Goal: Transaction & Acquisition: Purchase product/service

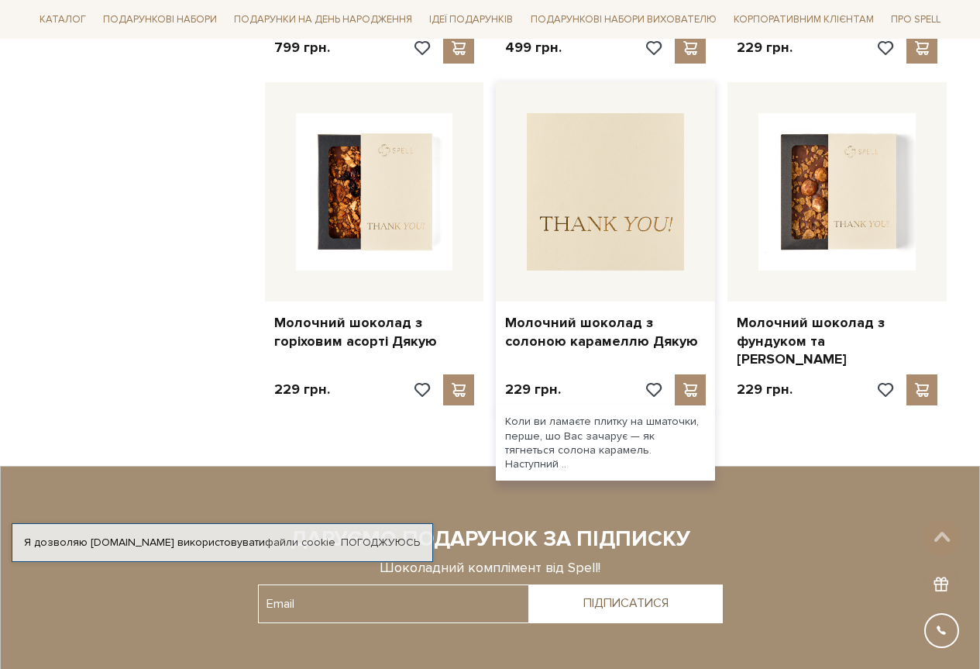
scroll to position [1549, 0]
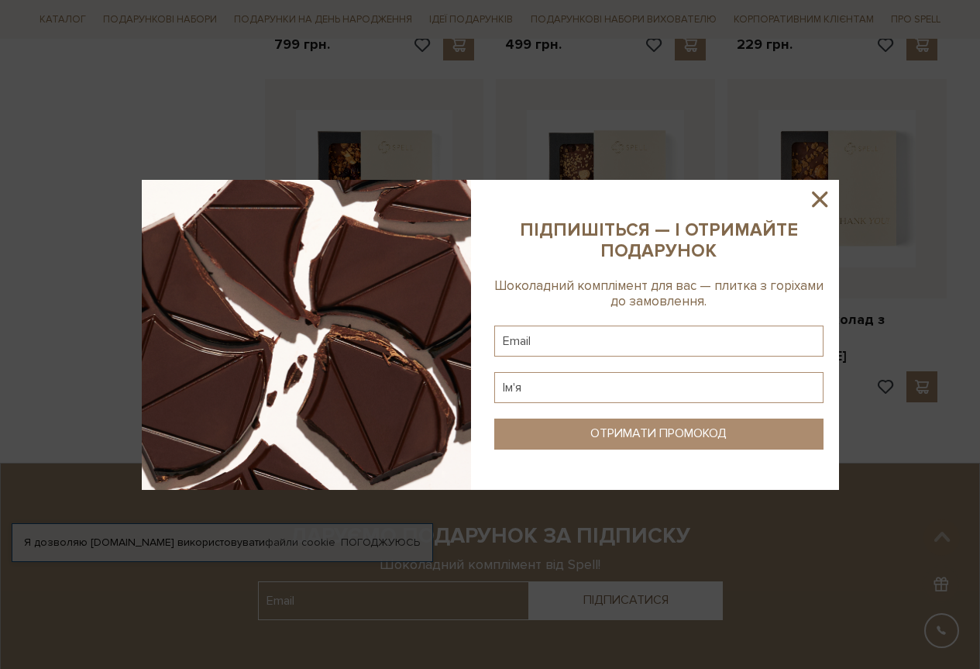
click at [823, 196] on icon at bounding box center [819, 198] width 15 height 15
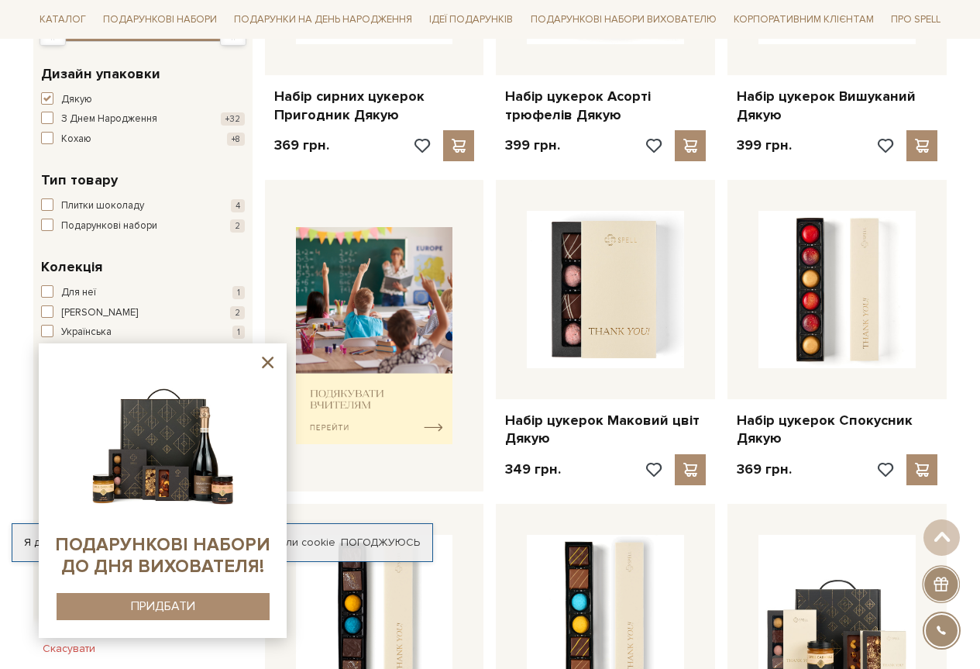
scroll to position [465, 0]
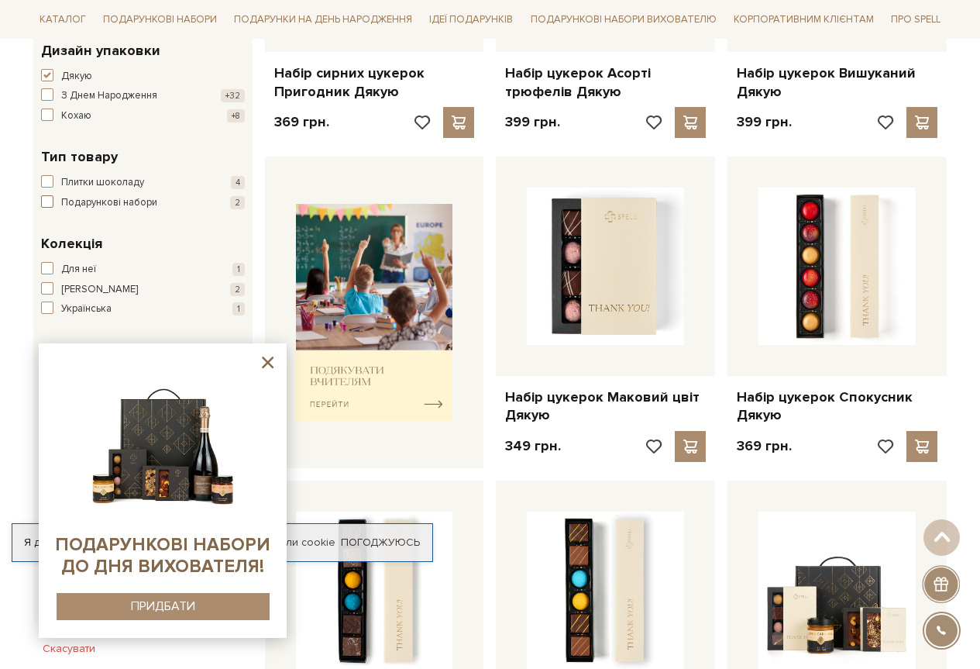
click at [48, 201] on span "button" at bounding box center [47, 201] width 12 height 12
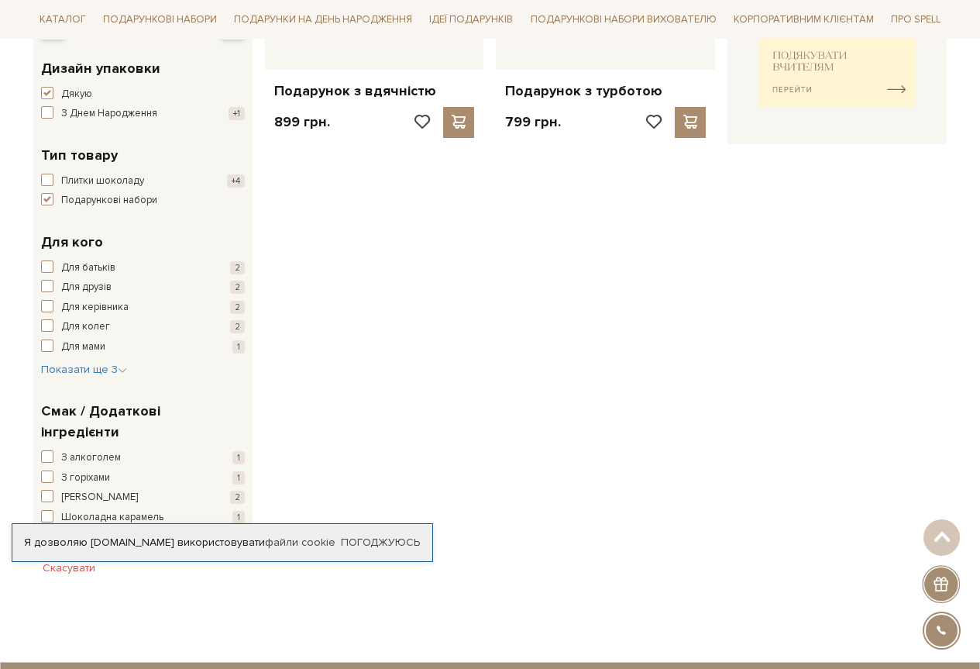
scroll to position [465, 0]
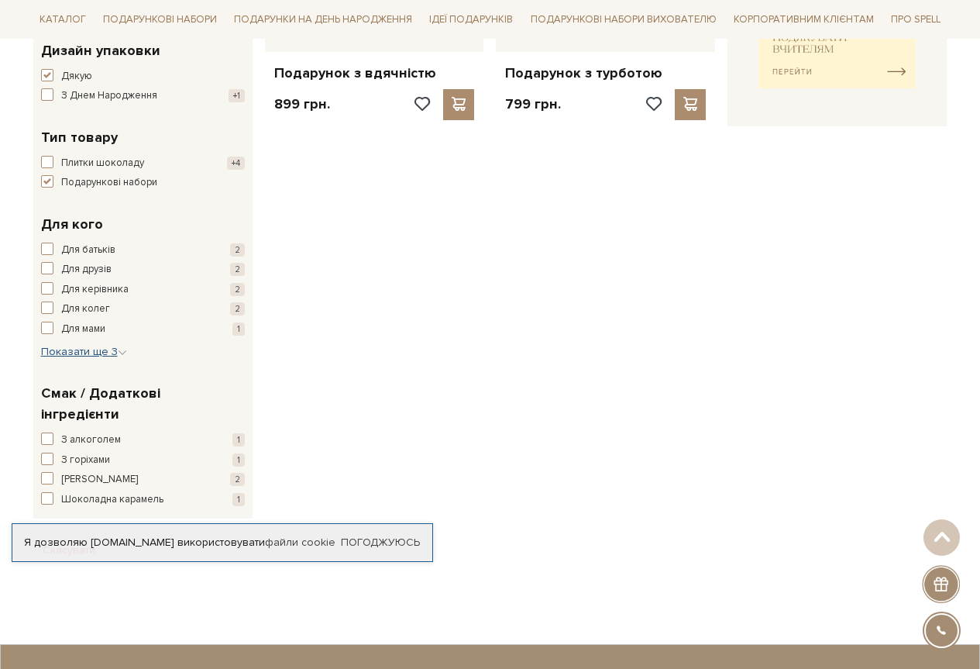
click at [72, 346] on span "Показати ще 3" at bounding box center [84, 351] width 86 height 13
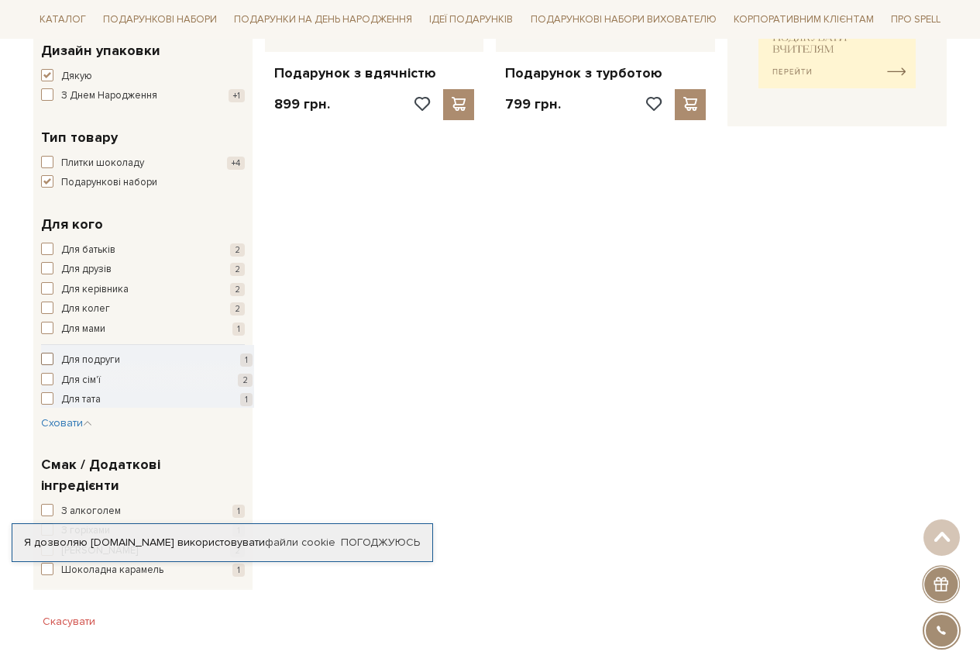
click at [48, 357] on span "button" at bounding box center [47, 359] width 12 height 12
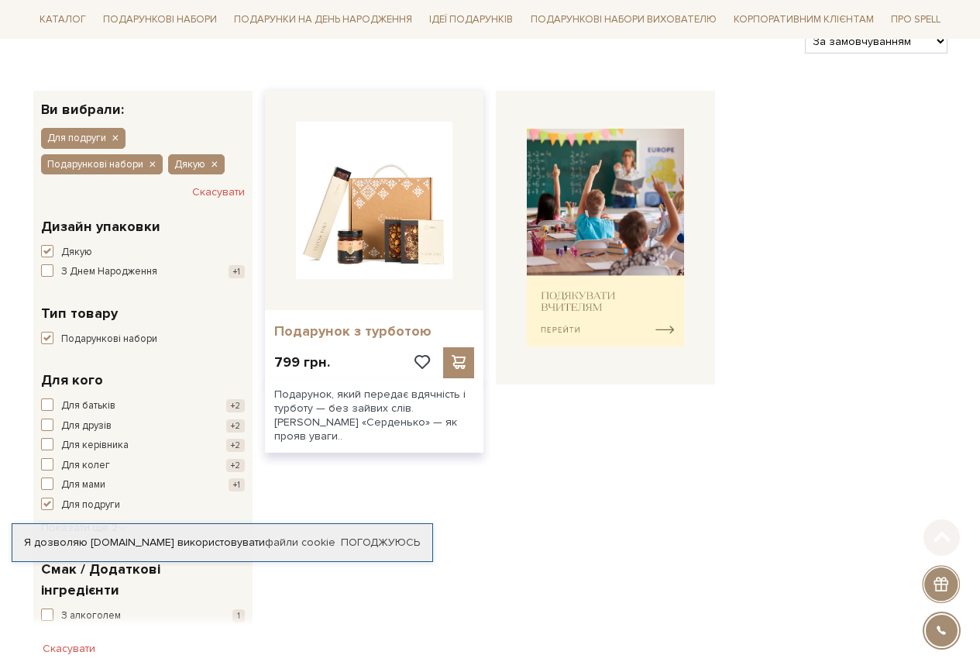
scroll to position [310, 0]
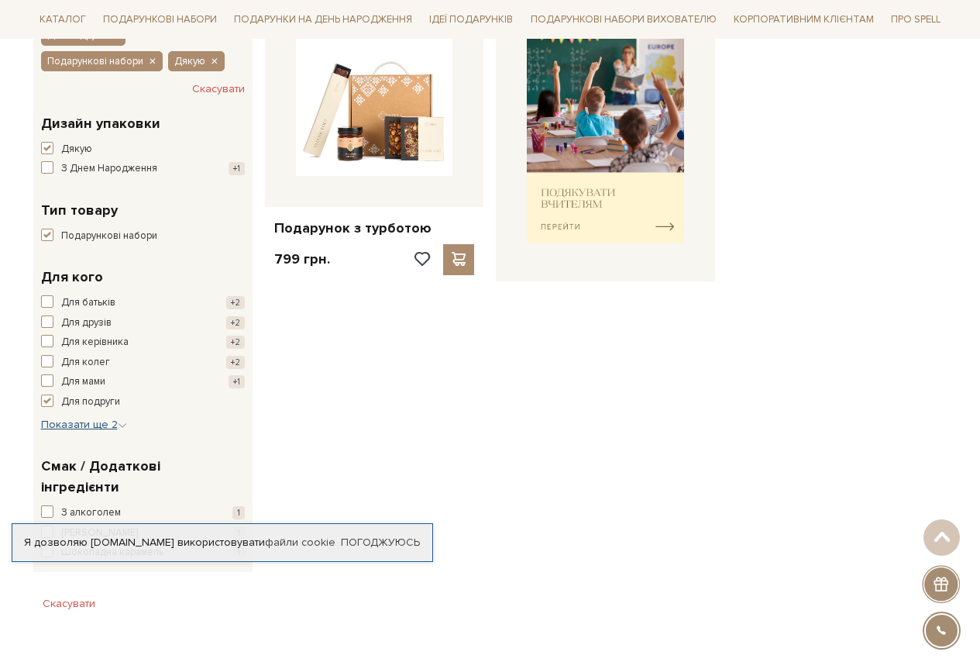
click at [78, 423] on span "Показати ще 2" at bounding box center [84, 424] width 86 height 13
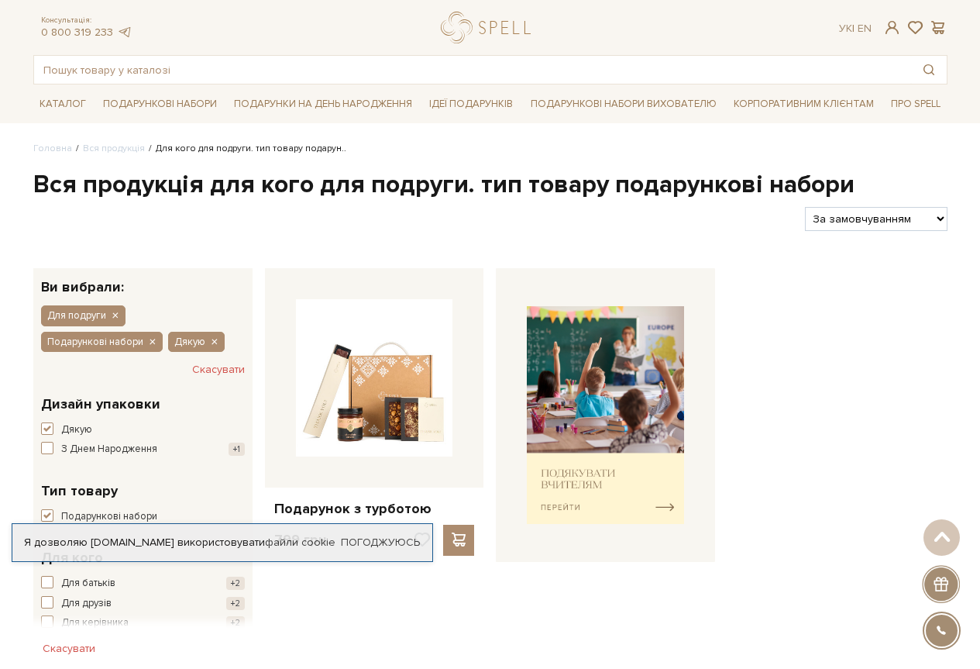
scroll to position [0, 0]
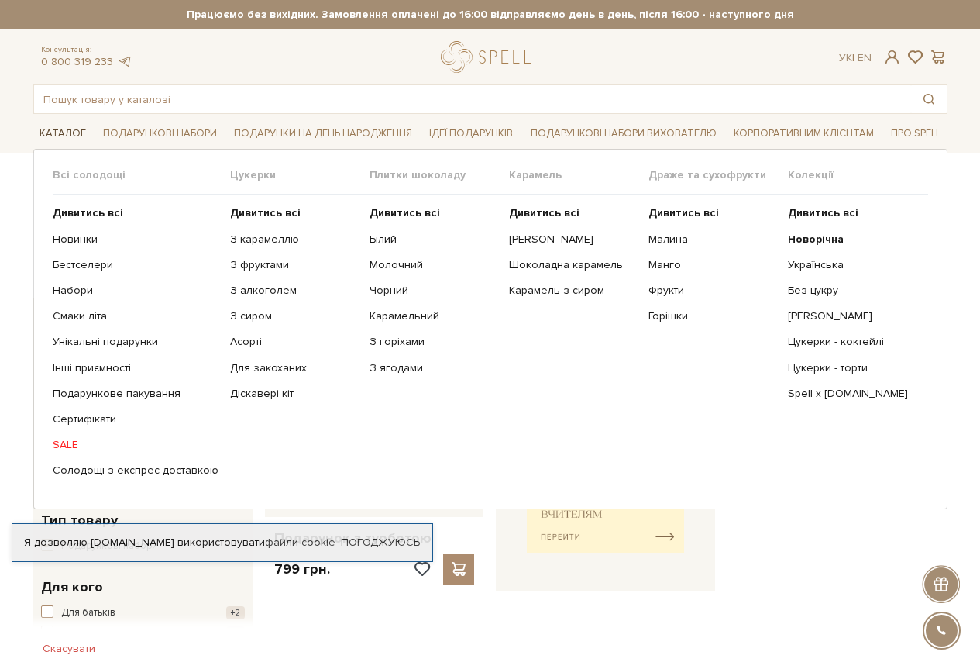
click at [48, 134] on link "Каталог" at bounding box center [62, 134] width 59 height 24
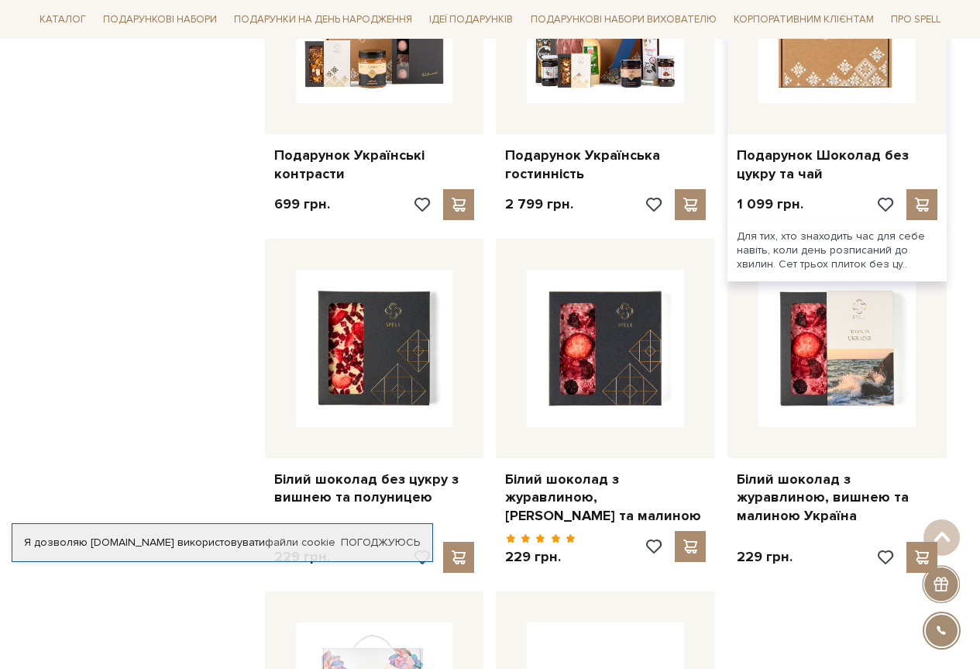
scroll to position [1549, 0]
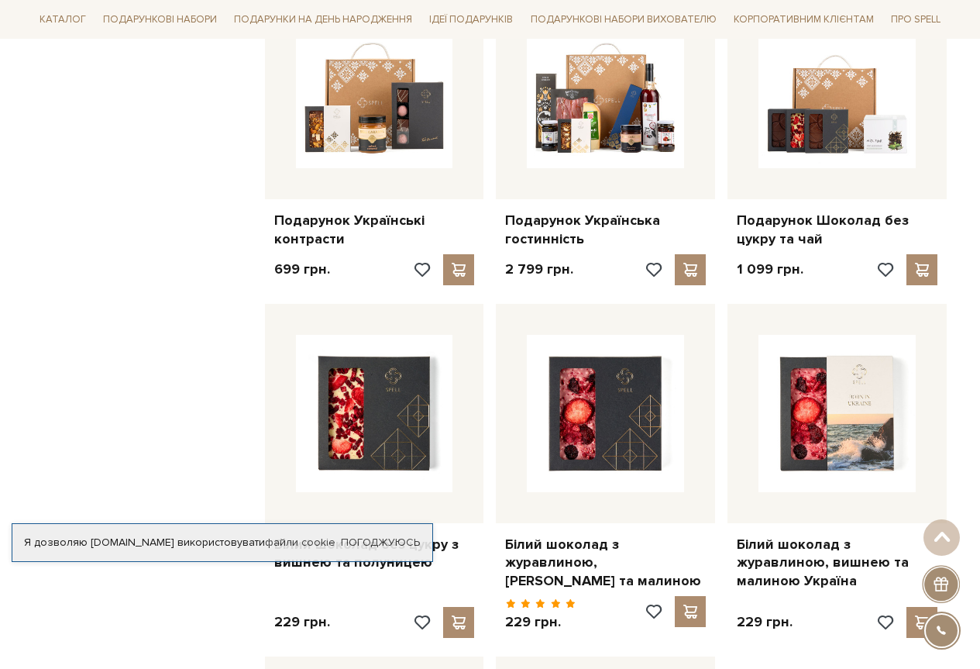
scroll to position [1317, 0]
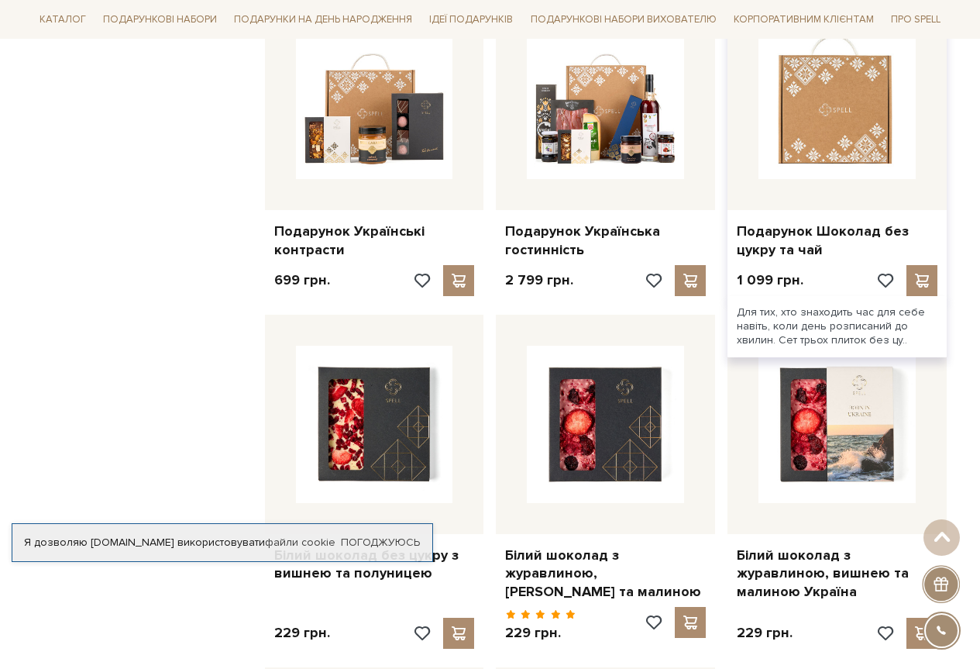
click at [820, 103] on img at bounding box center [836, 100] width 157 height 157
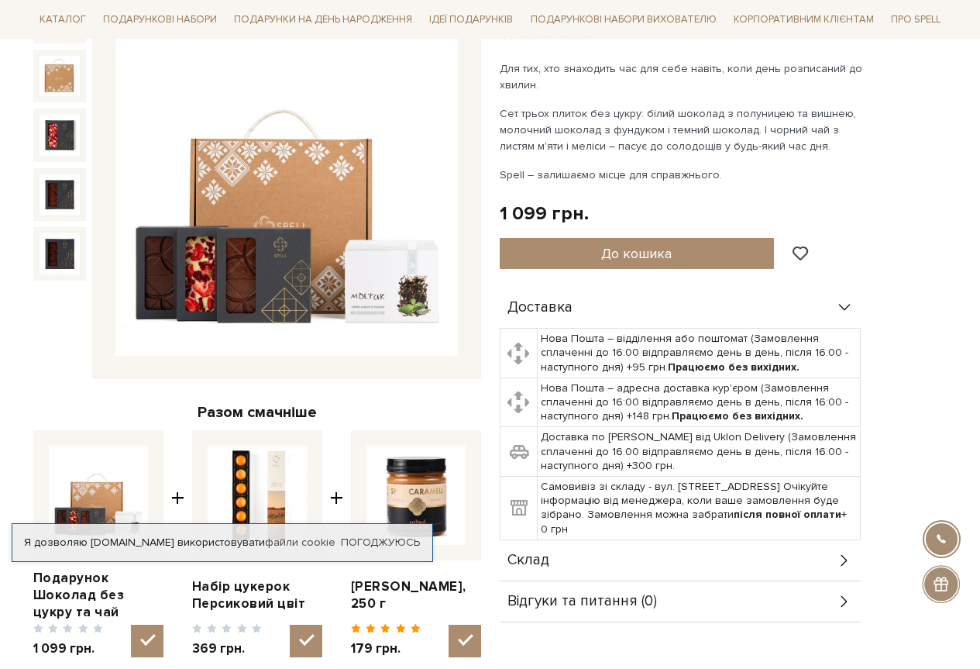
scroll to position [155, 0]
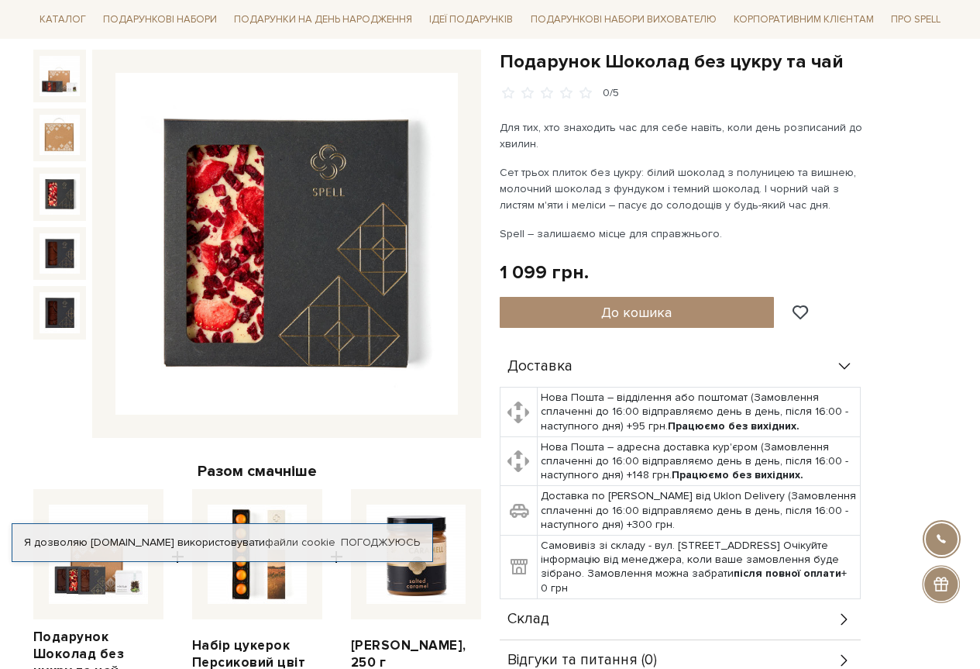
click at [62, 187] on img at bounding box center [60, 194] width 40 height 40
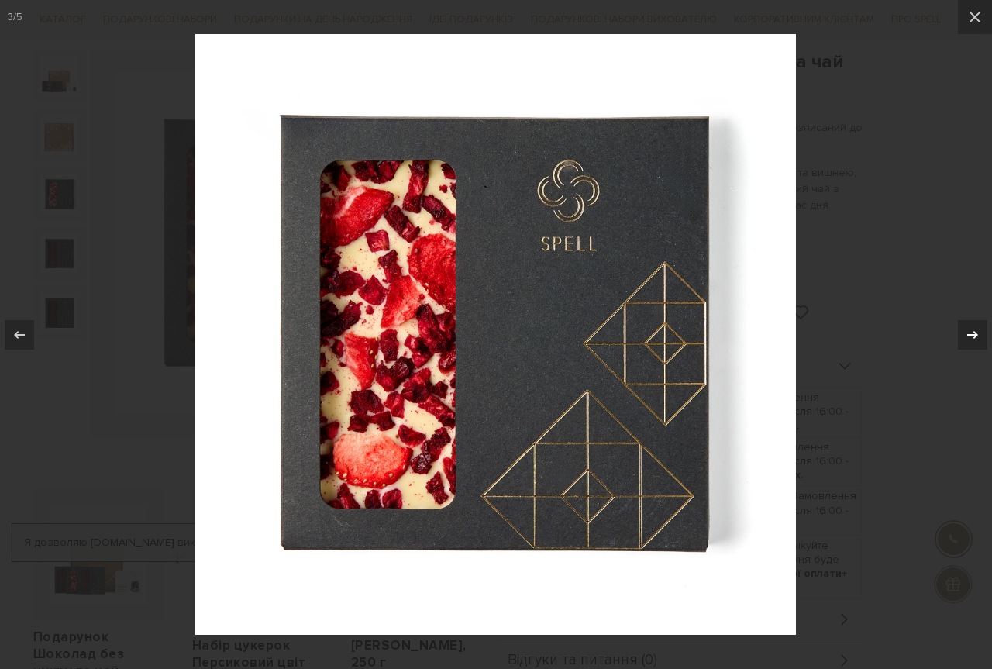
click at [975, 328] on icon at bounding box center [972, 334] width 19 height 19
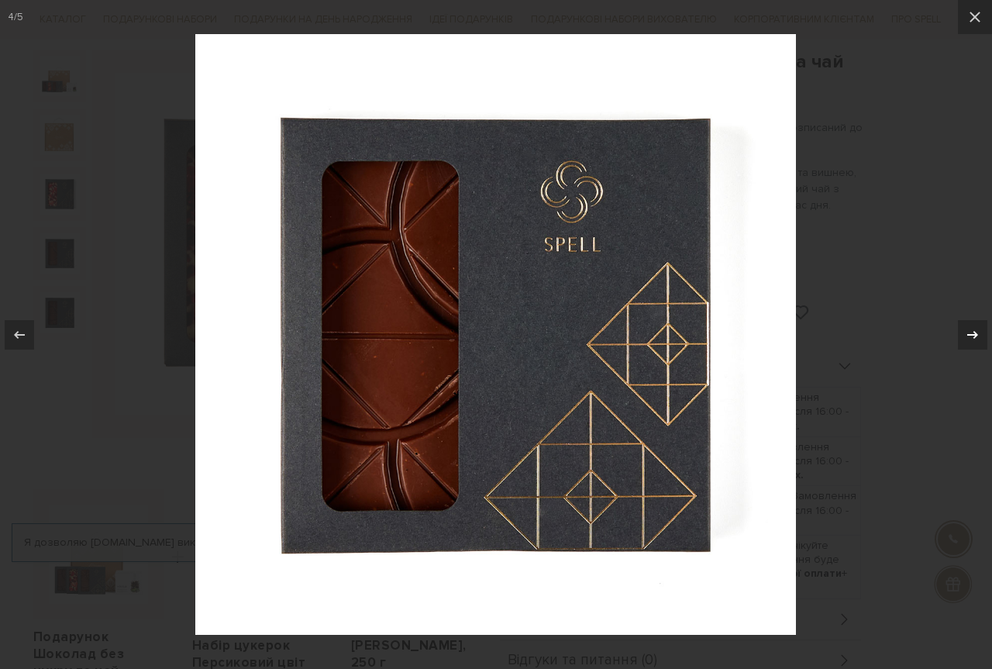
click at [975, 328] on icon at bounding box center [972, 334] width 19 height 19
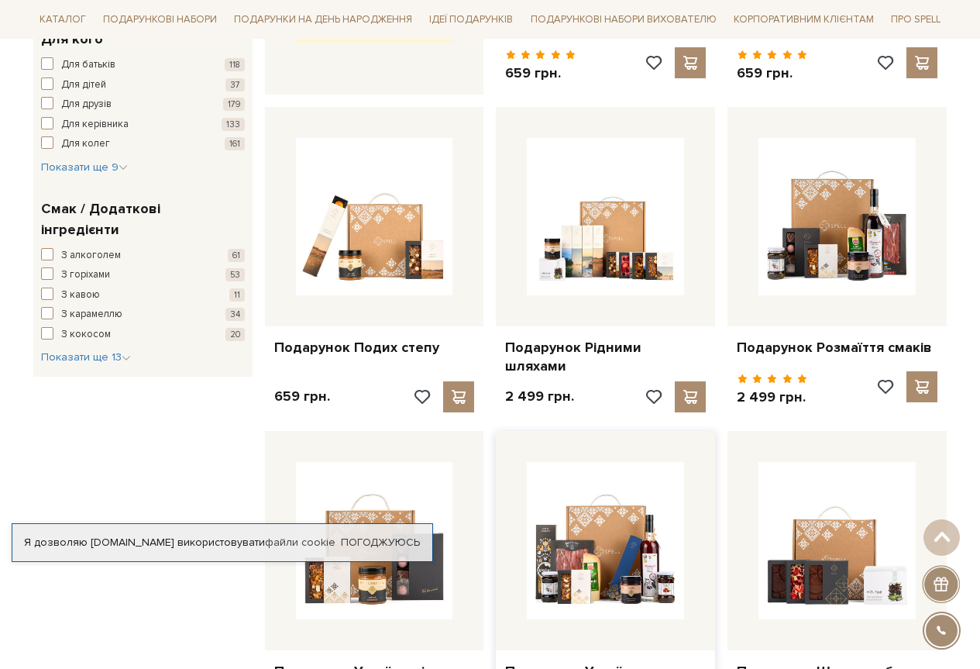
scroll to position [852, 0]
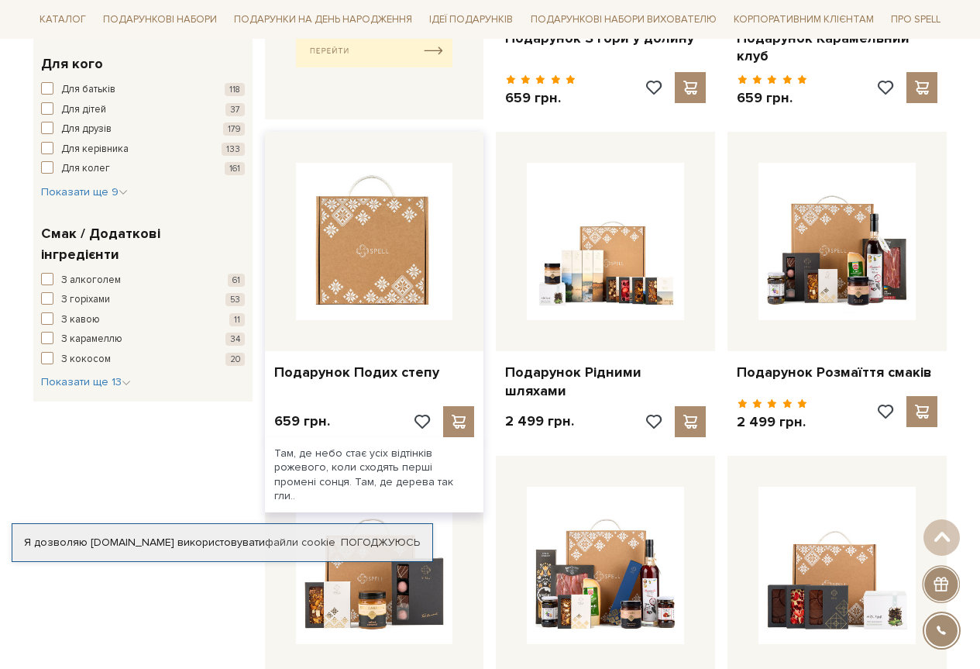
click at [377, 251] on img at bounding box center [374, 241] width 157 height 157
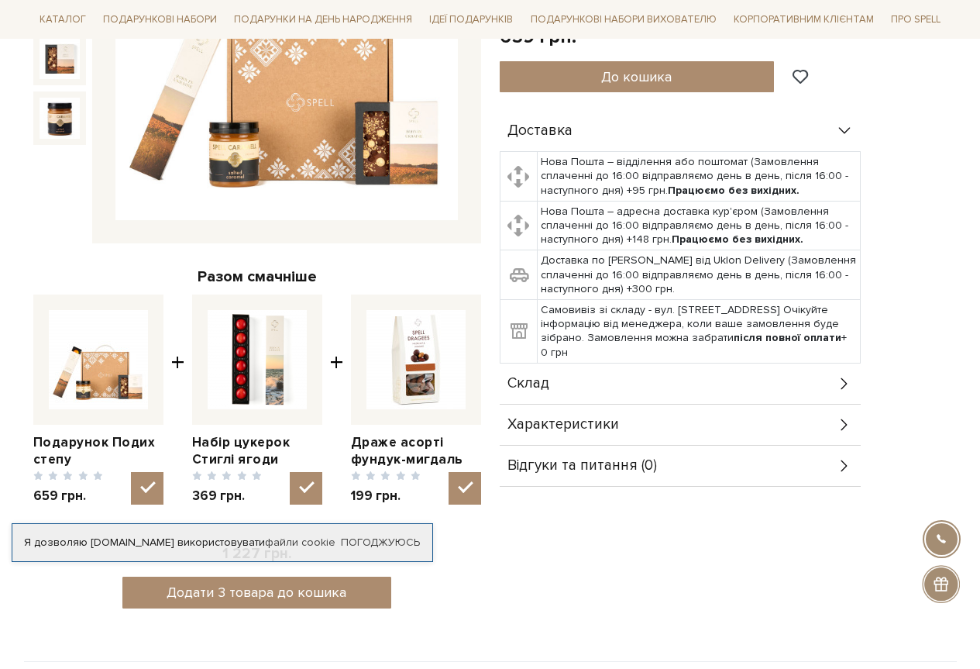
scroll to position [387, 0]
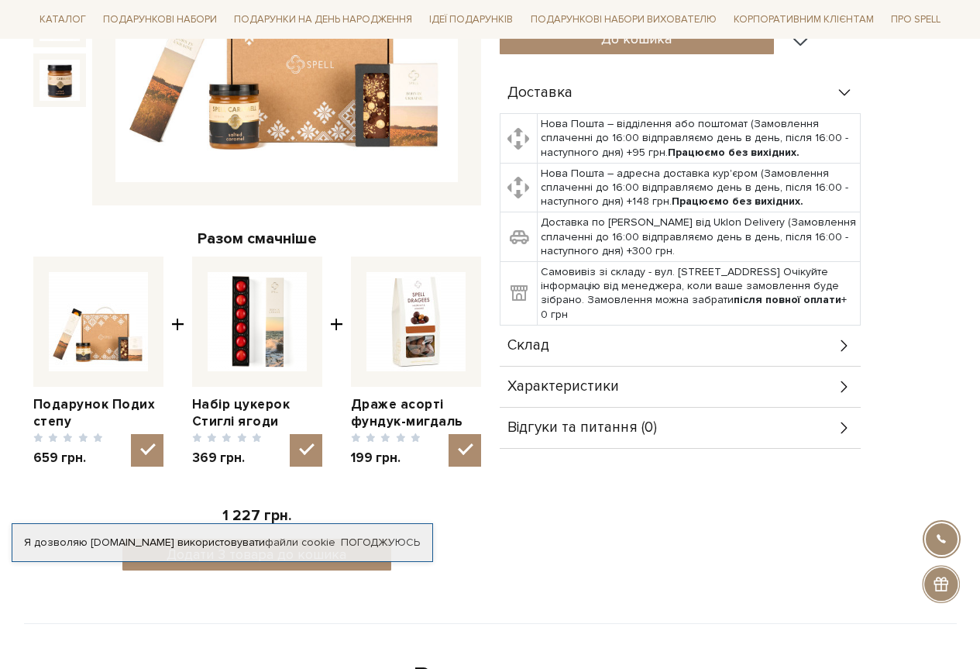
click at [103, 334] on img at bounding box center [98, 321] width 99 height 99
click at [131, 434] on input "checkbox" at bounding box center [147, 450] width 33 height 33
click at [103, 334] on img at bounding box center [98, 321] width 99 height 99
click at [131, 434] on input "checkbox" at bounding box center [147, 450] width 33 height 33
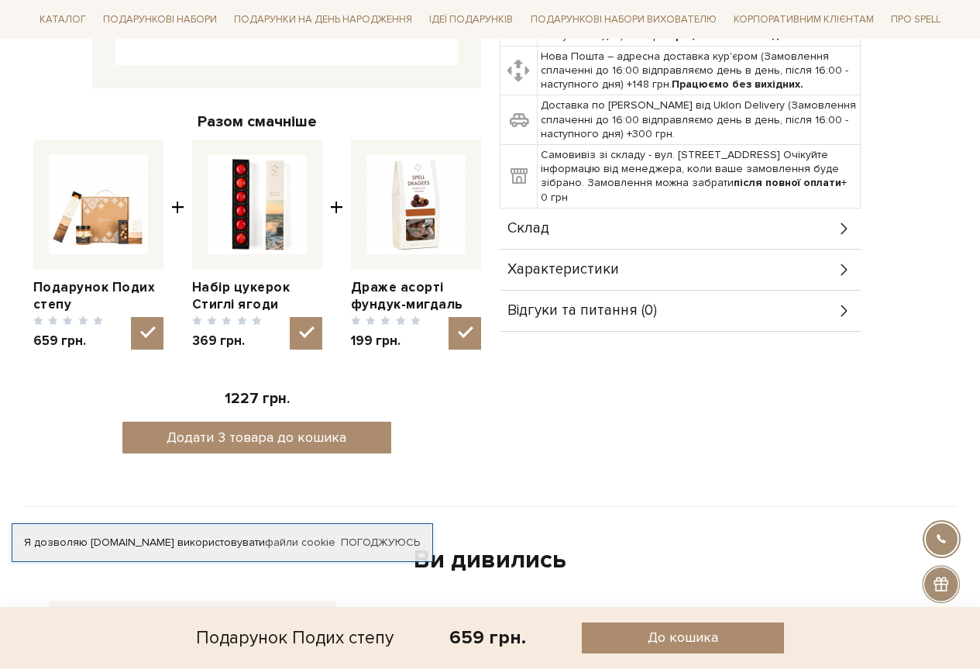
scroll to position [542, 0]
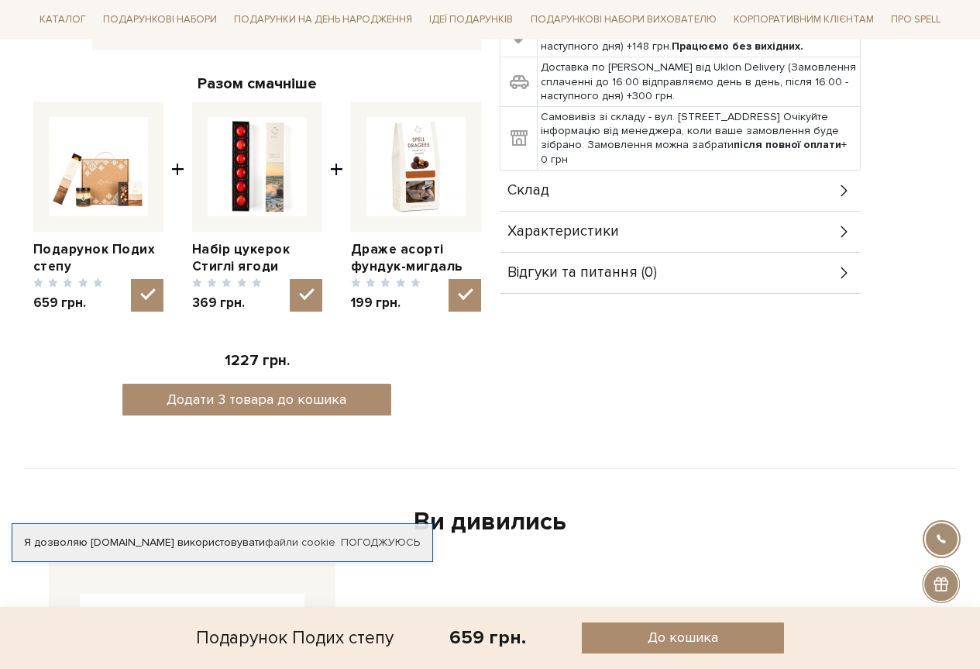
click at [839, 182] on icon at bounding box center [844, 190] width 17 height 17
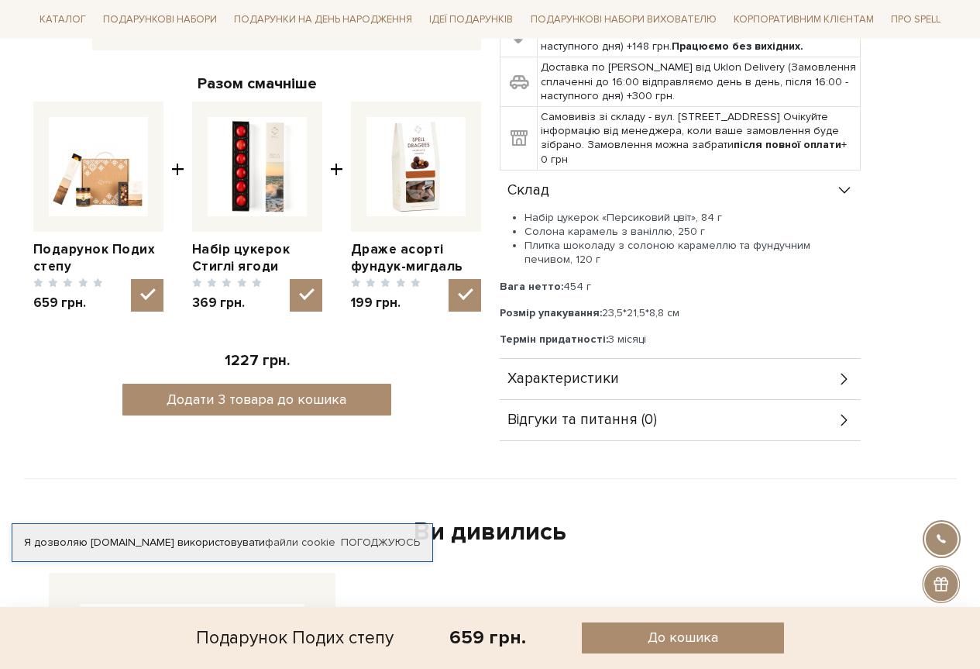
click at [96, 166] on img at bounding box center [98, 166] width 99 height 99
click at [131, 279] on input "checkbox" at bounding box center [147, 295] width 33 height 33
checkbox input "false"
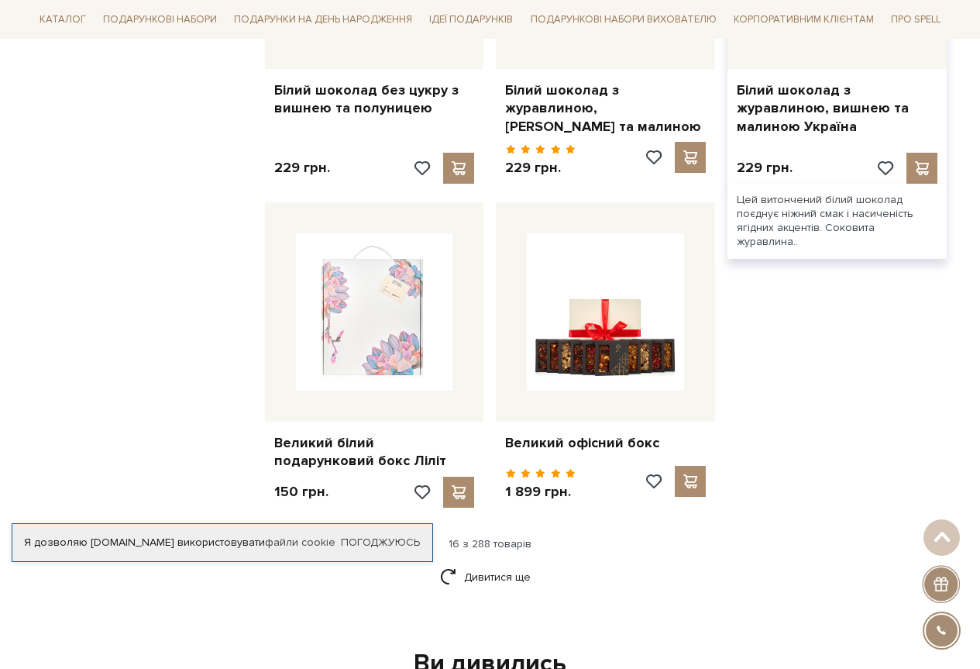
scroll to position [2014, 0]
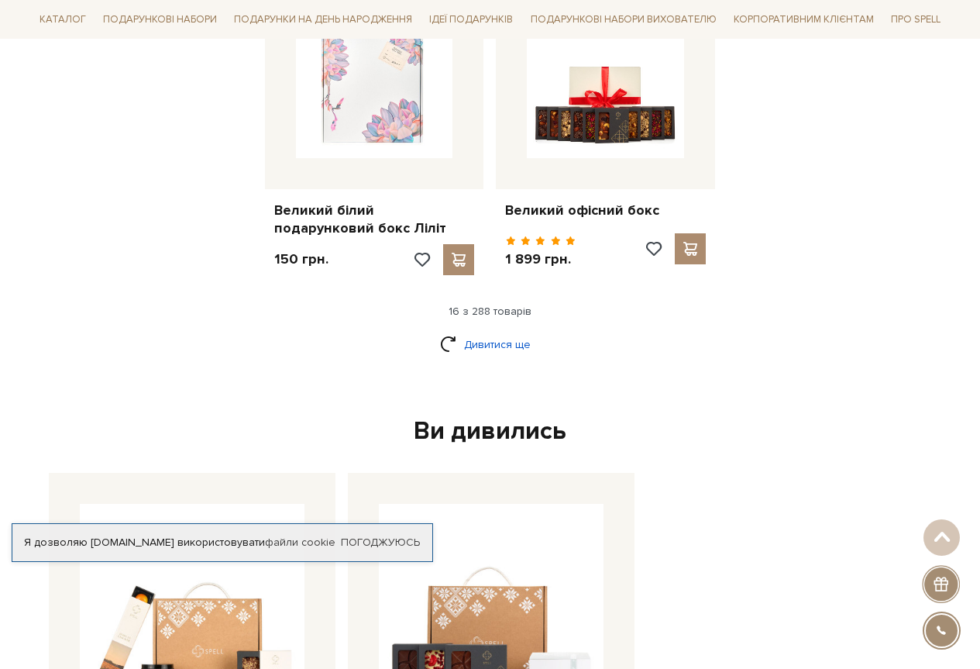
click at [483, 331] on link "Дивитися ще" at bounding box center [490, 344] width 101 height 27
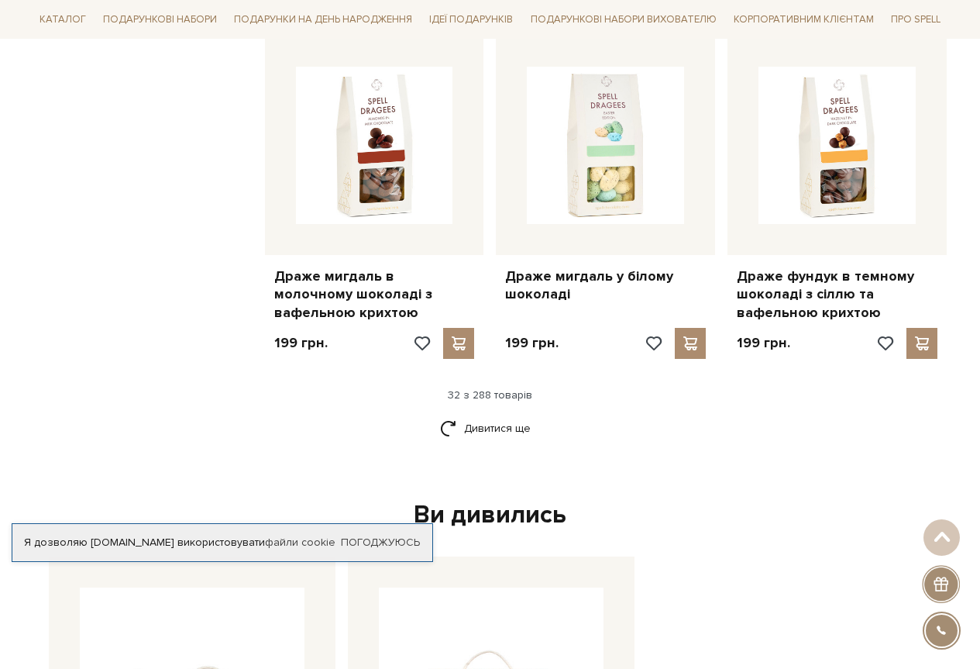
scroll to position [3564, 0]
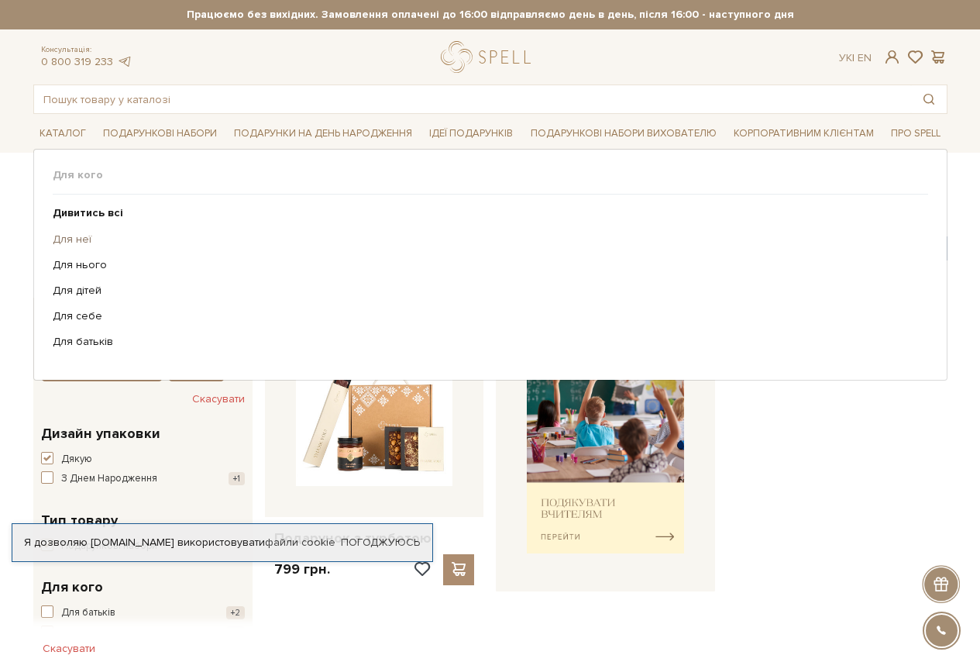
click at [66, 242] on link "Для неї" at bounding box center [485, 239] width 864 height 14
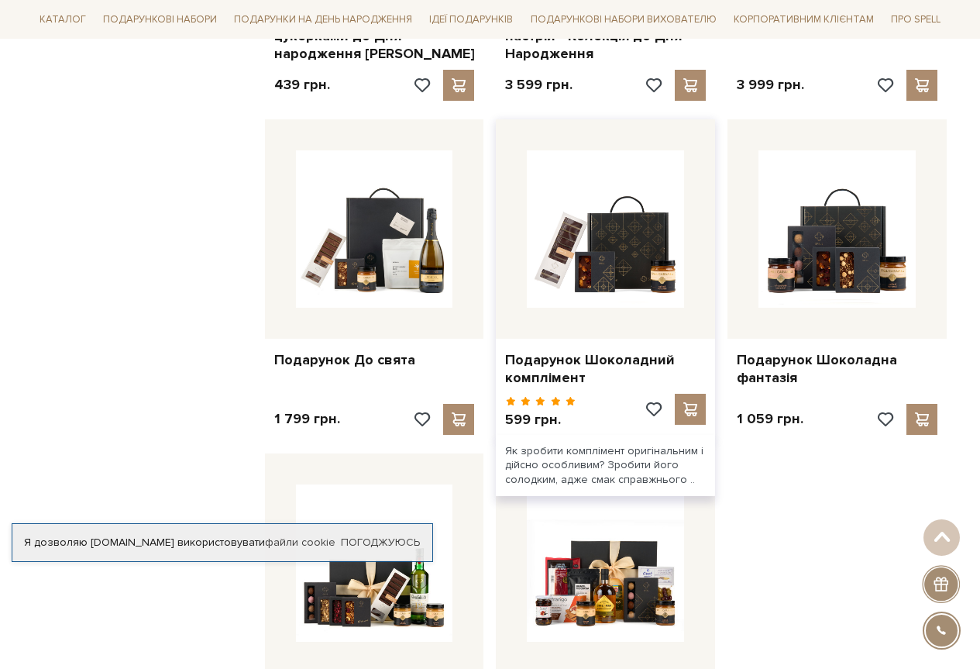
scroll to position [1240, 0]
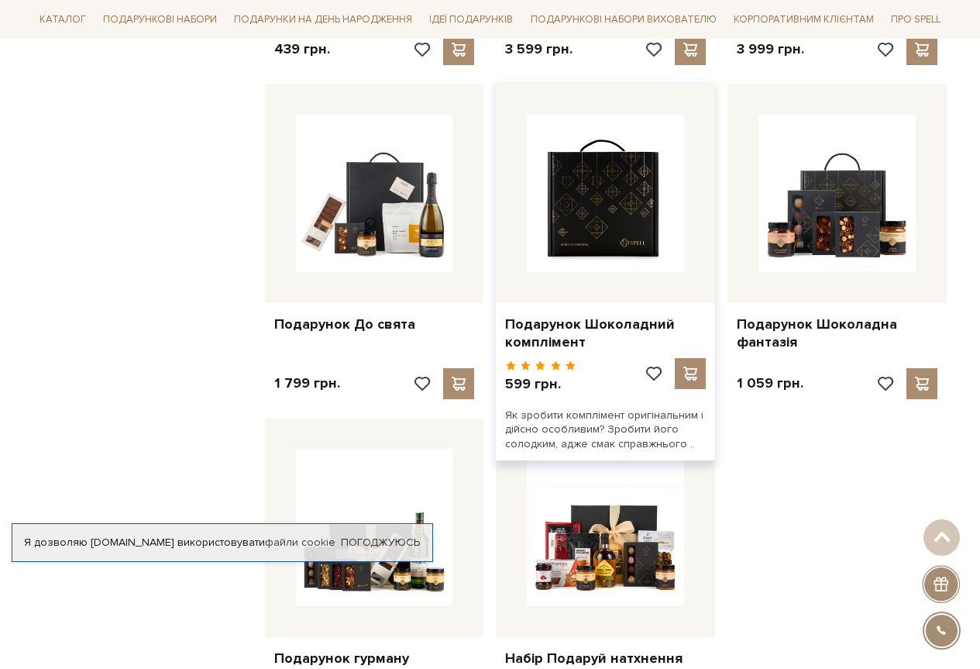
click at [618, 219] on img at bounding box center [605, 193] width 157 height 157
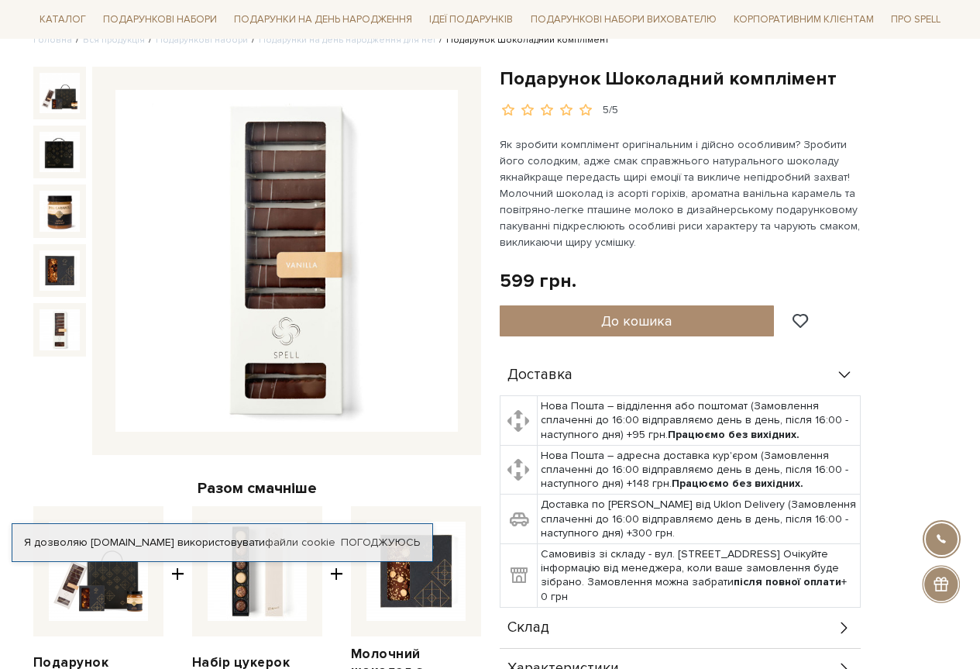
scroll to position [77, 0]
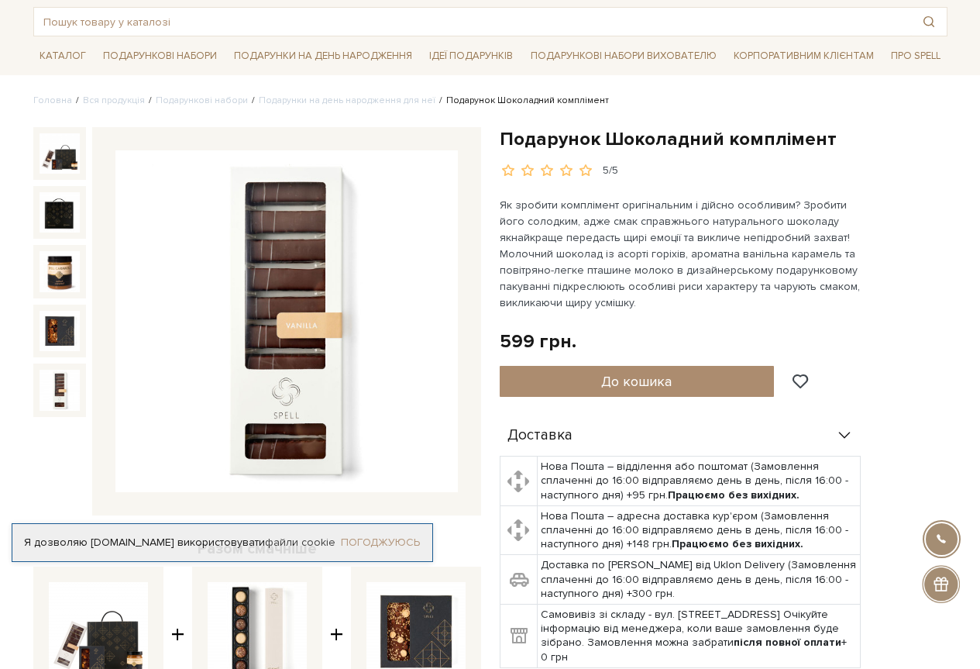
click at [359, 544] on link "Погоджуюсь" at bounding box center [380, 542] width 79 height 14
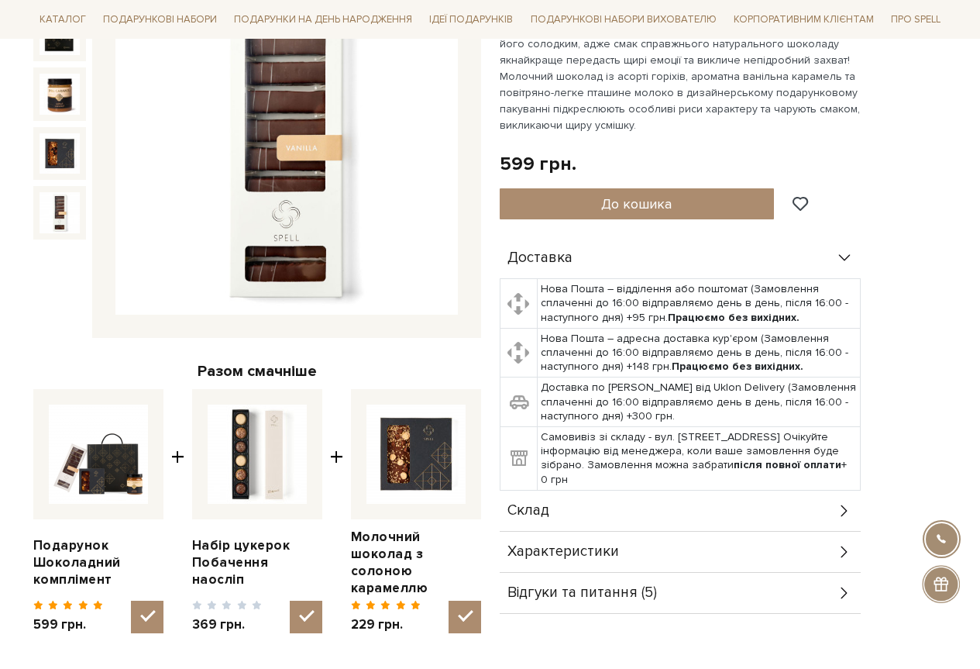
scroll to position [310, 0]
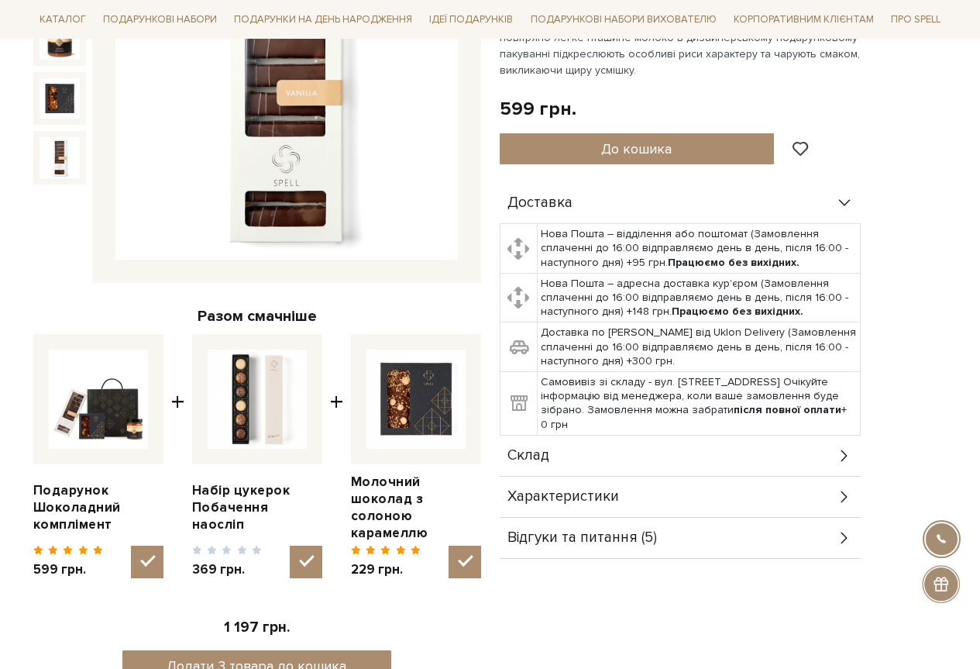
click at [260, 421] on img at bounding box center [257, 398] width 99 height 99
click at [290, 545] on input "checkbox" at bounding box center [306, 561] width 33 height 33
click at [236, 425] on img at bounding box center [257, 398] width 99 height 99
click at [290, 545] on input "checkbox" at bounding box center [306, 561] width 33 height 33
click at [236, 425] on img at bounding box center [257, 398] width 99 height 99
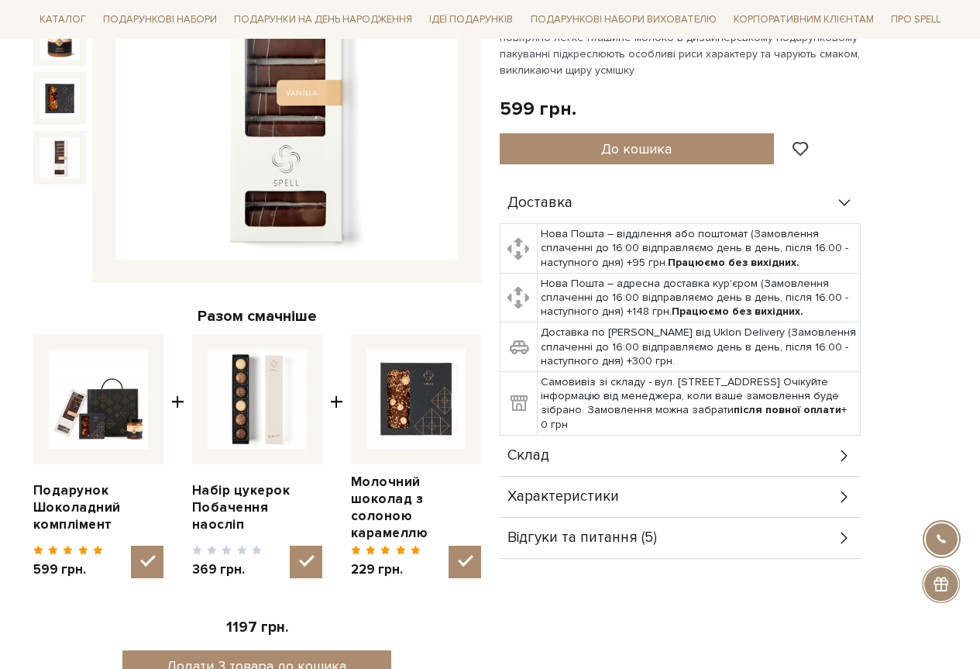
click at [290, 545] on input "checkbox" at bounding box center [306, 561] width 33 height 33
checkbox input "false"
click at [148, 545] on input "checkbox" at bounding box center [147, 561] width 33 height 33
checkbox input "false"
click at [466, 545] on input "checkbox" at bounding box center [465, 561] width 33 height 33
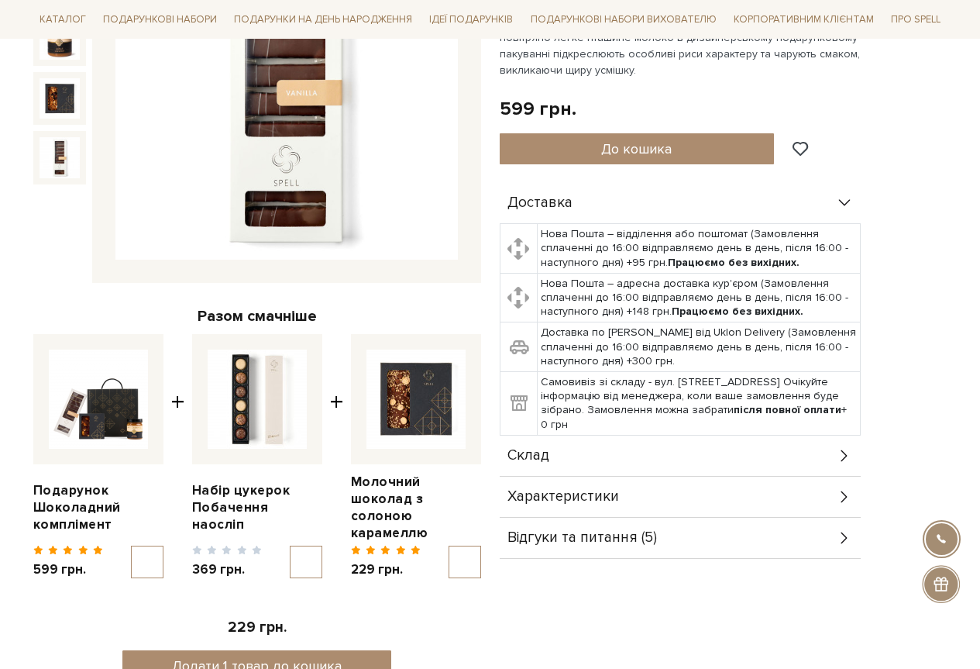
checkbox input "true"
click at [620, 600] on div "Подарунок Шоколадний комплімент [DATE] грн. Оплата частинами: До кошика Доставка" at bounding box center [723, 296] width 466 height 803
click at [596, 638] on div "Подарунок Шоколадний комплімент [DATE] грн. Оплата частинами: До кошика Доставка" at bounding box center [723, 296] width 466 height 803
click at [249, 387] on img at bounding box center [257, 398] width 99 height 99
click at [290, 545] on input "checkbox" at bounding box center [306, 561] width 33 height 33
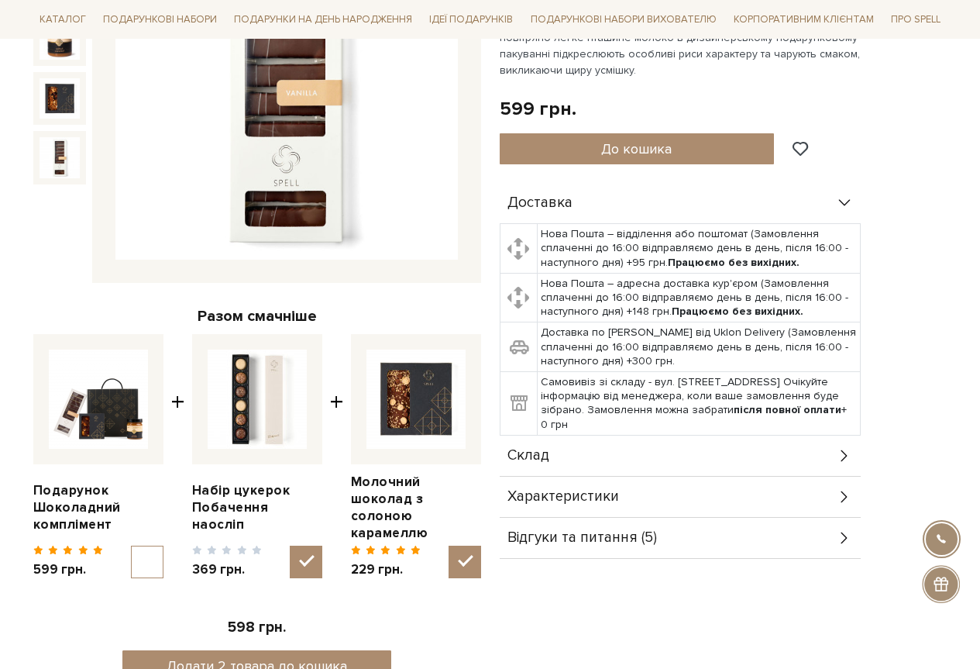
click at [249, 387] on img at bounding box center [257, 398] width 99 height 99
click at [290, 545] on input "checkbox" at bounding box center [306, 561] width 33 height 33
checkbox input "false"
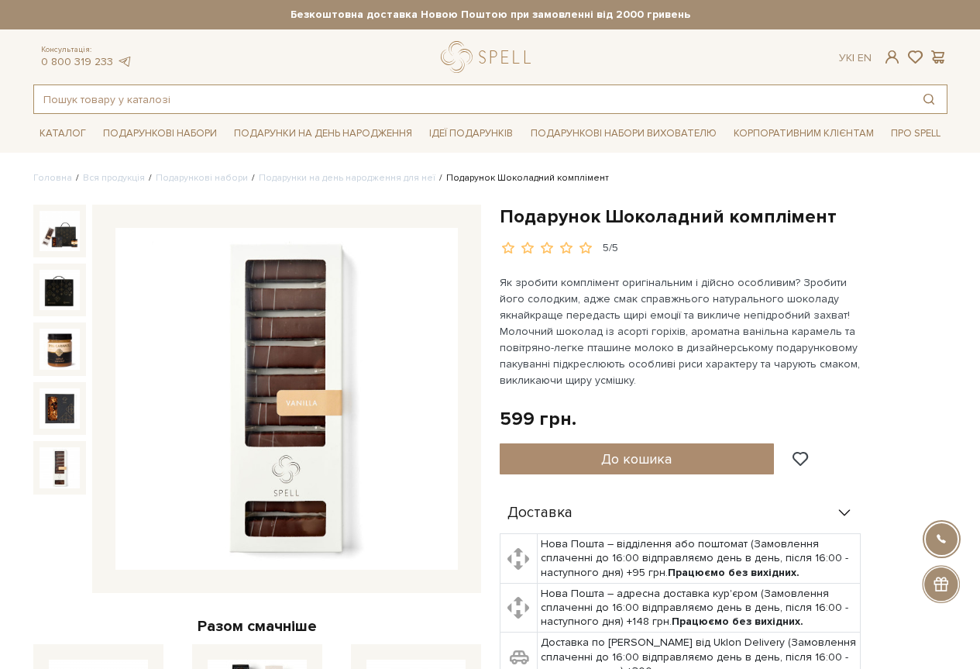
click at [121, 101] on input "text" at bounding box center [472, 99] width 877 height 28
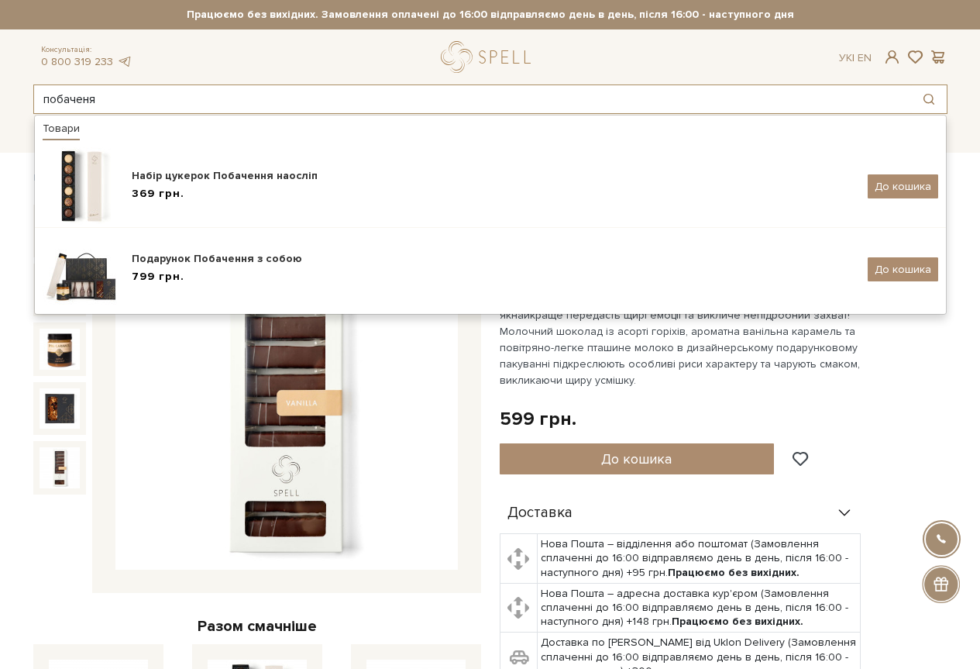
type input "побаченя"
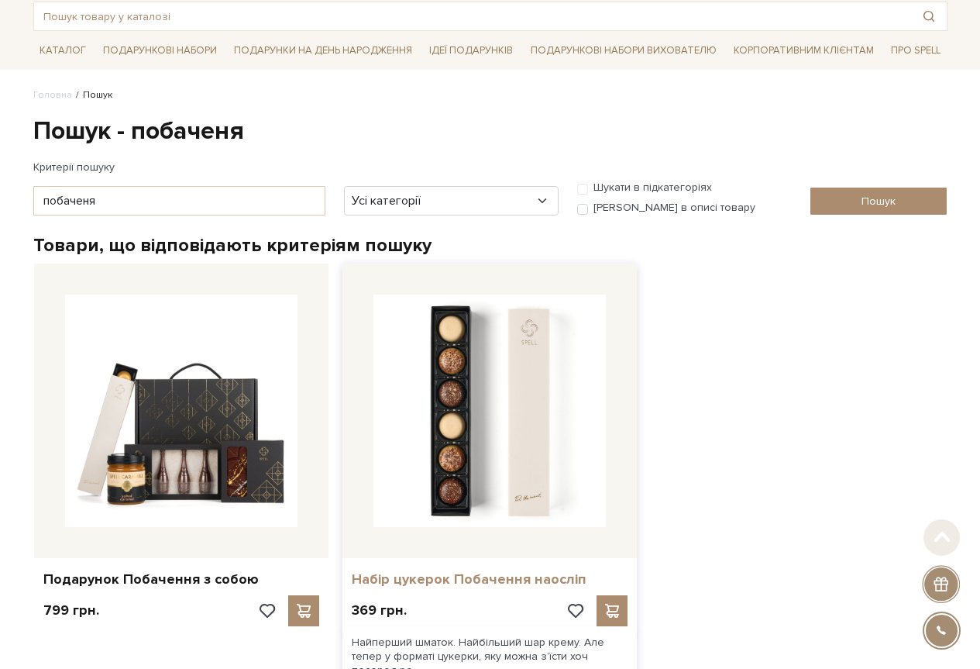
scroll to position [155, 0]
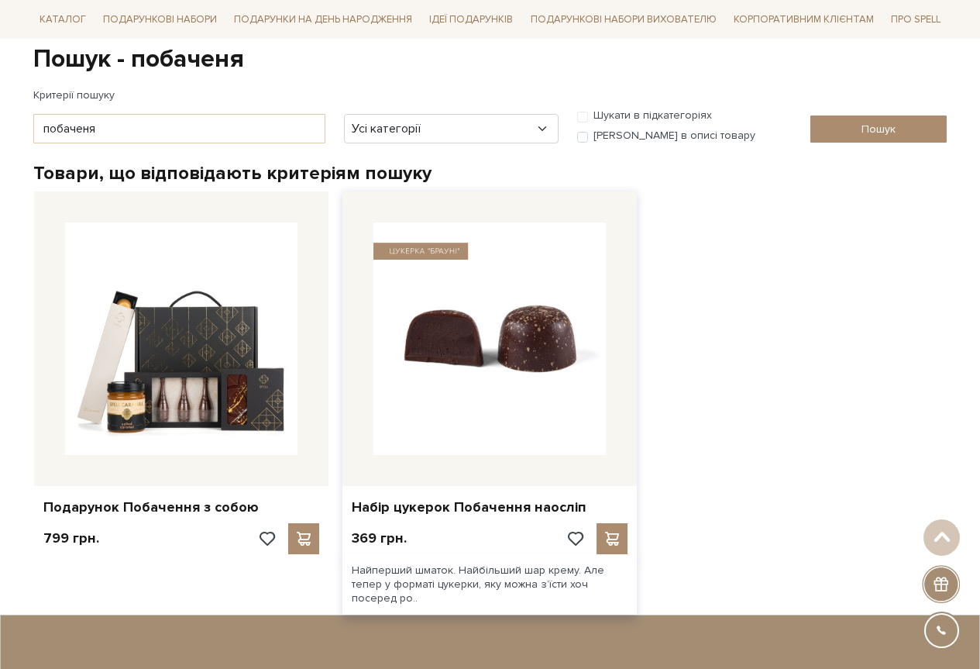
click at [435, 399] on img at bounding box center [489, 338] width 232 height 232
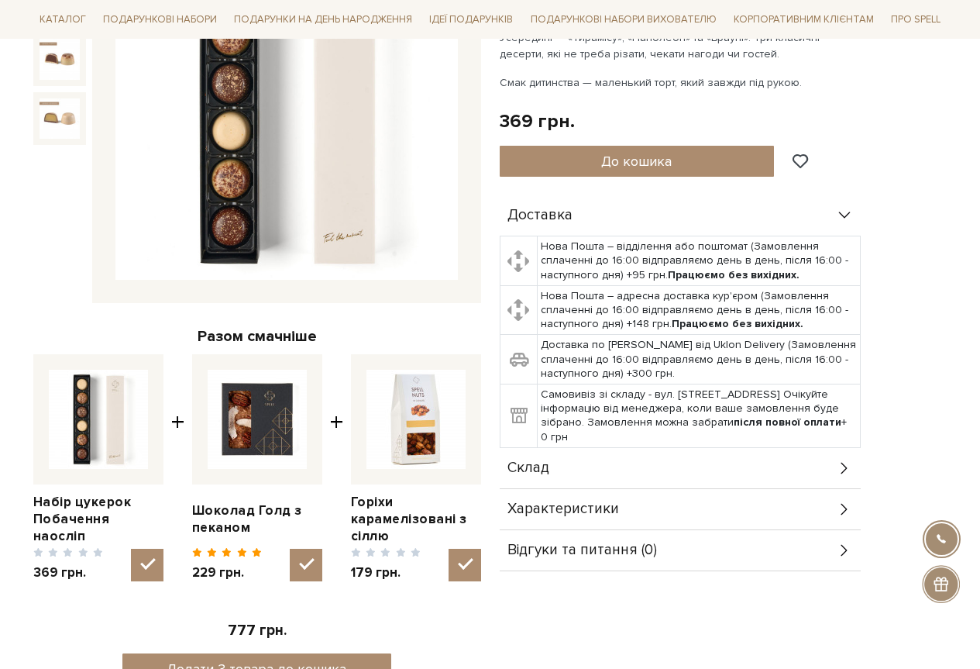
scroll to position [310, 0]
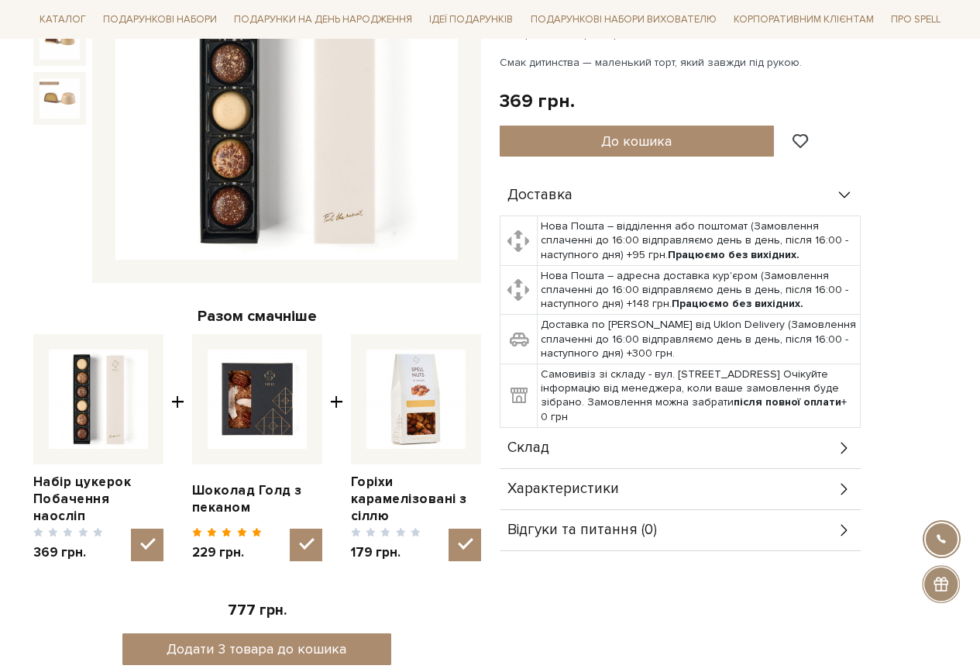
click at [244, 417] on img at bounding box center [257, 398] width 99 height 99
click at [290, 528] on input "checkbox" at bounding box center [306, 544] width 33 height 33
click at [244, 417] on img at bounding box center [257, 398] width 99 height 99
click at [290, 528] on input "checkbox" at bounding box center [306, 544] width 33 height 33
checkbox input "true"
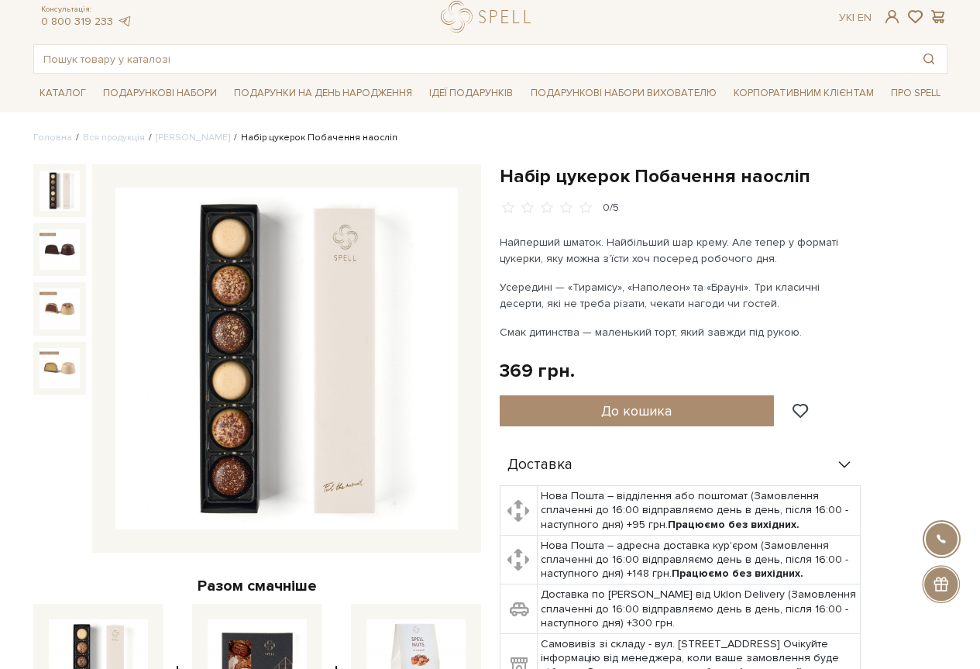
scroll to position [0, 0]
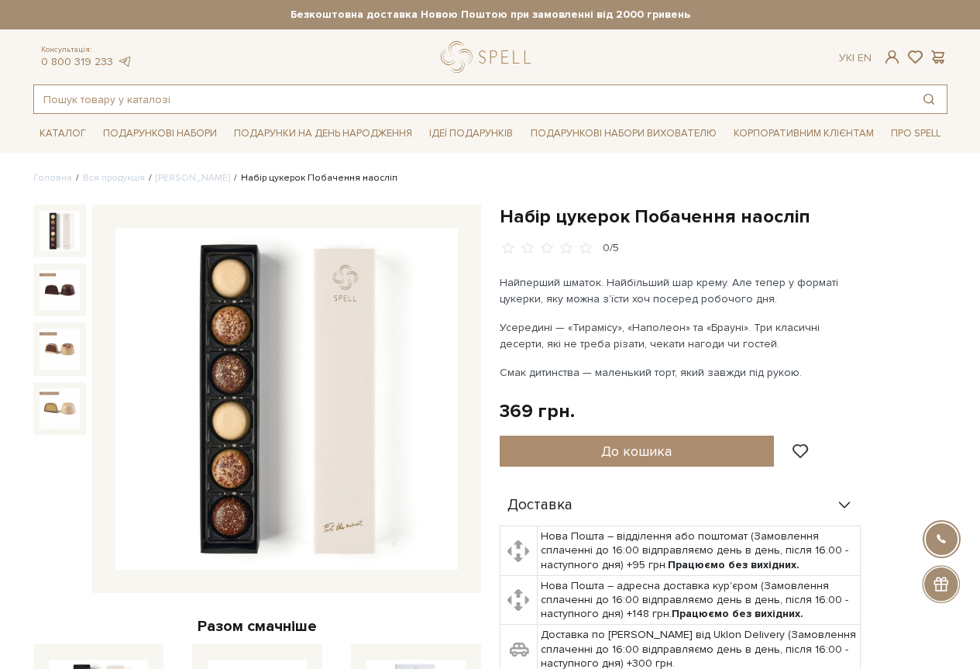
click at [190, 98] on input "text" at bounding box center [472, 99] width 877 height 28
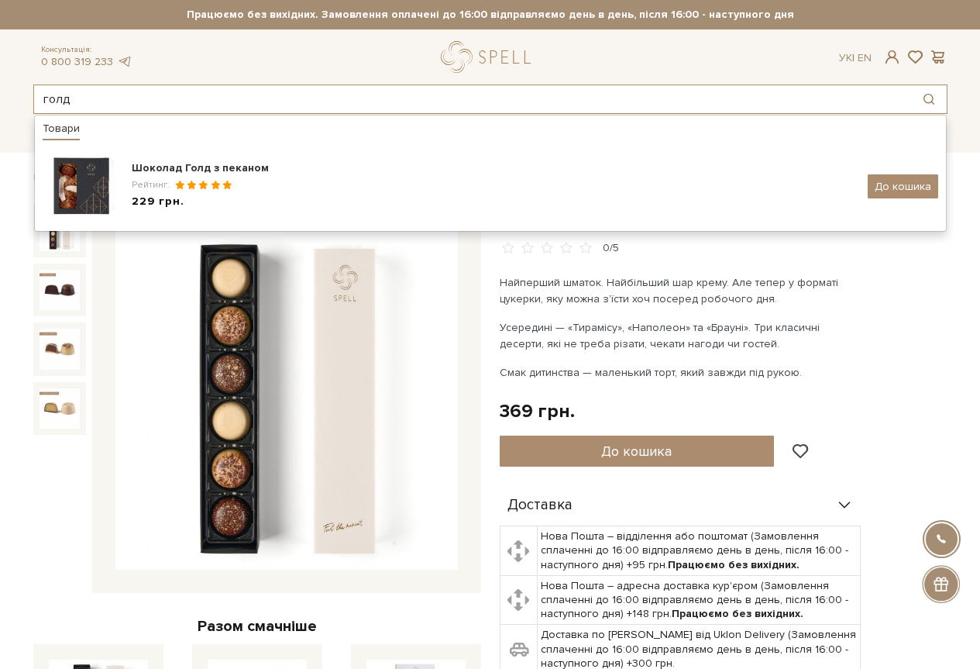
type input "голд"
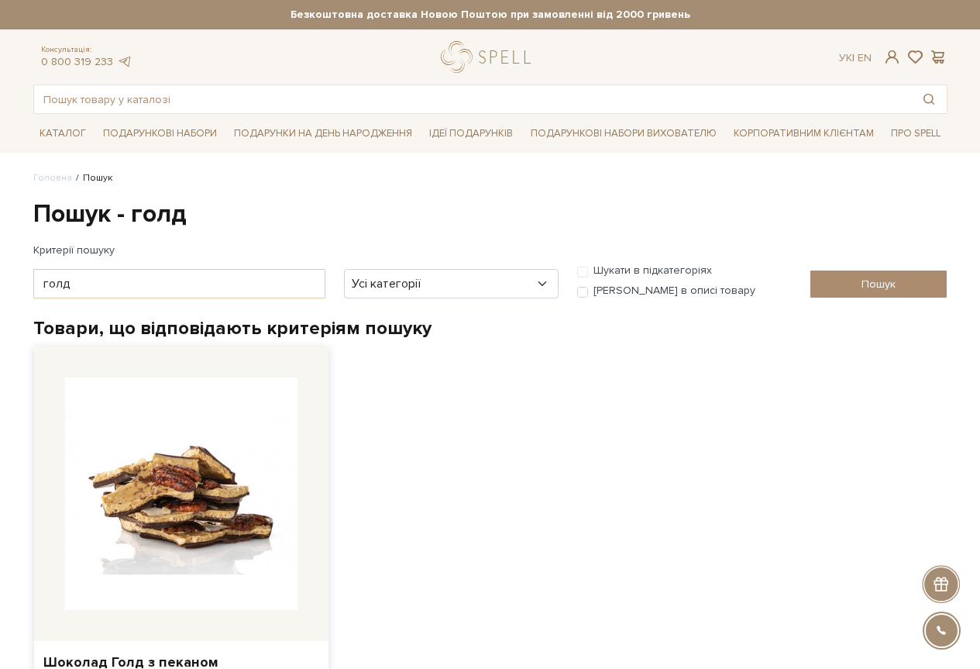
click at [171, 514] on img at bounding box center [181, 493] width 232 height 232
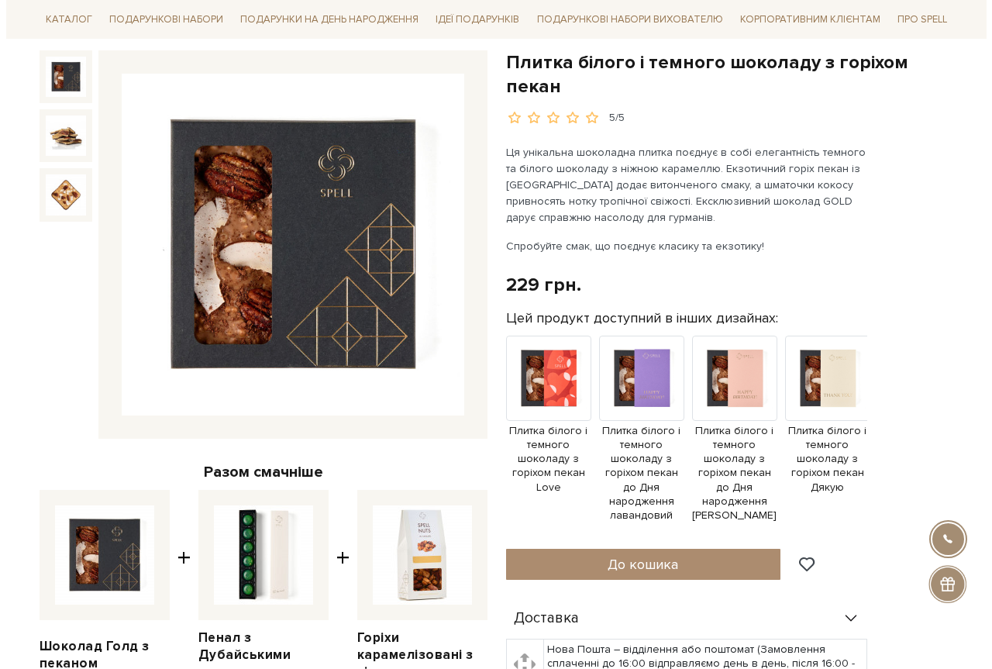
scroll to position [232, 0]
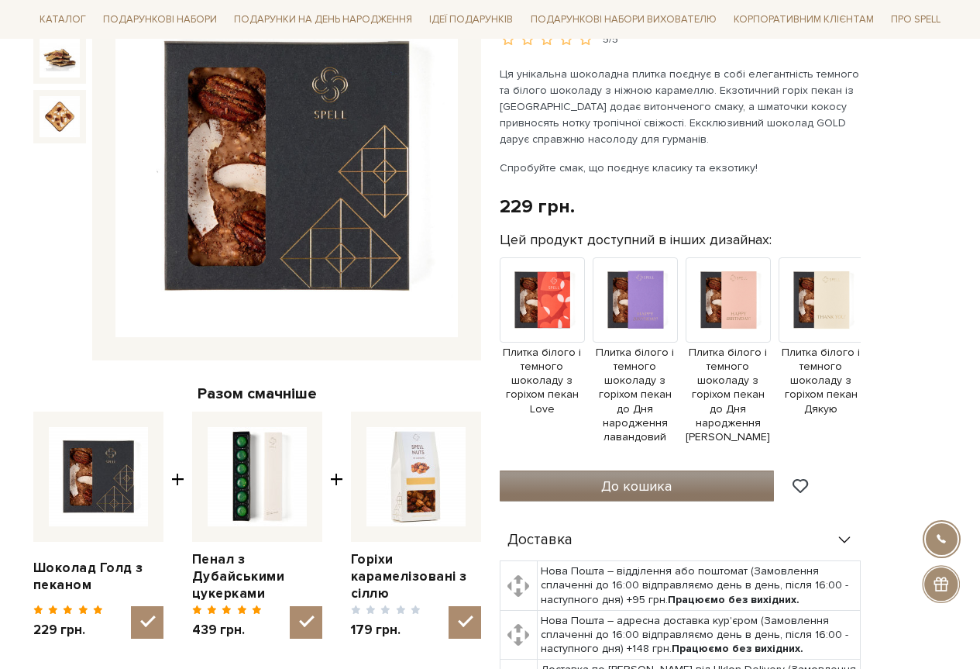
click at [597, 470] on button "До кошика" at bounding box center [637, 485] width 275 height 31
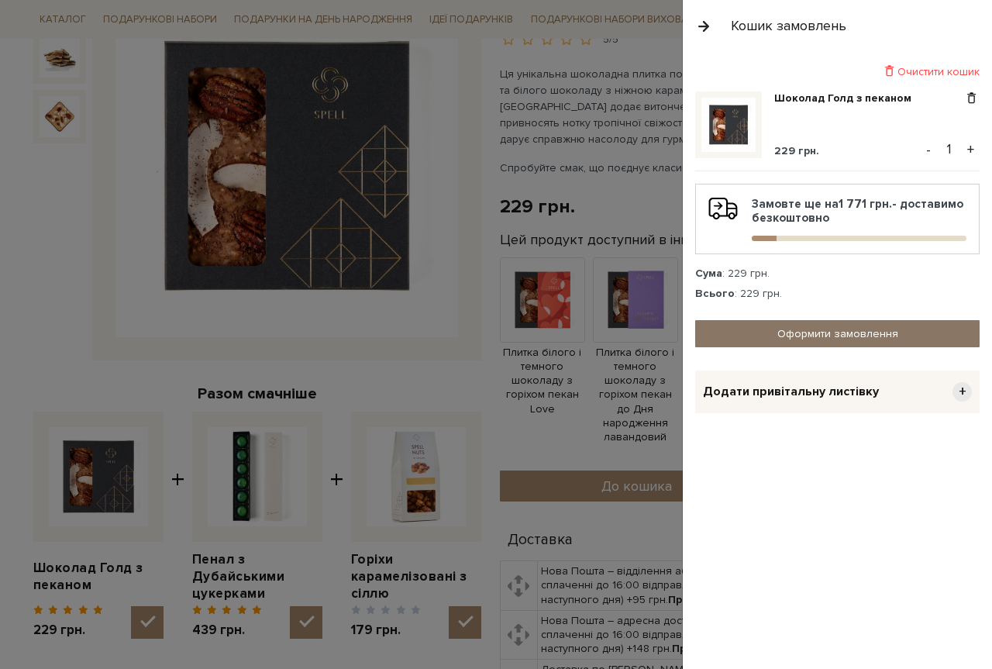
click at [783, 334] on link "Оформити замовлення" at bounding box center [837, 333] width 284 height 27
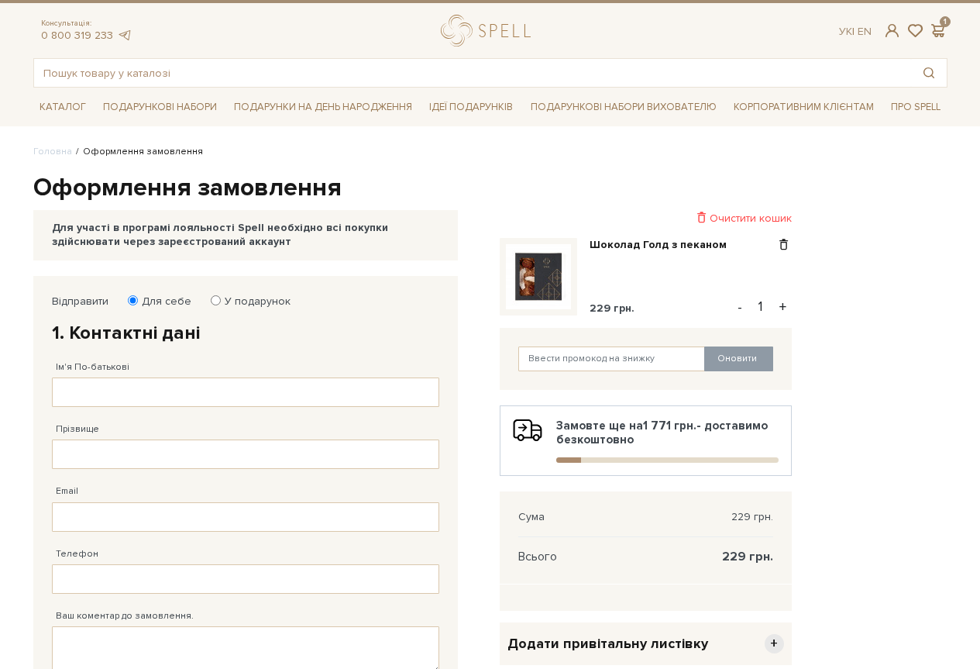
scroll to position [77, 0]
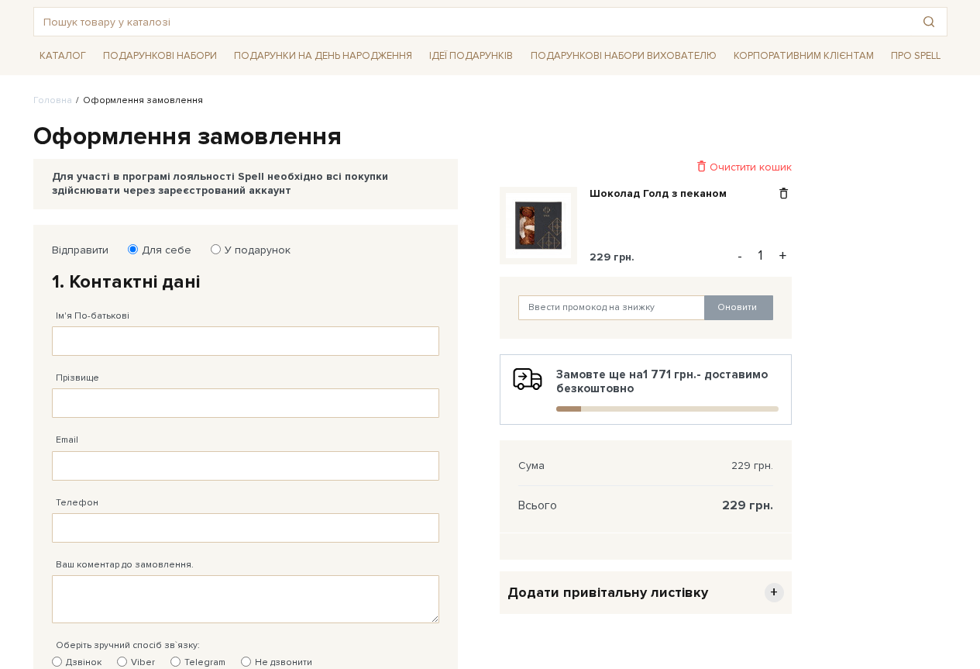
click at [218, 246] on label "У подарунок" at bounding box center [253, 250] width 76 height 14
click at [218, 246] on input "У подарунок" at bounding box center [216, 249] width 10 height 10
radio input "true"
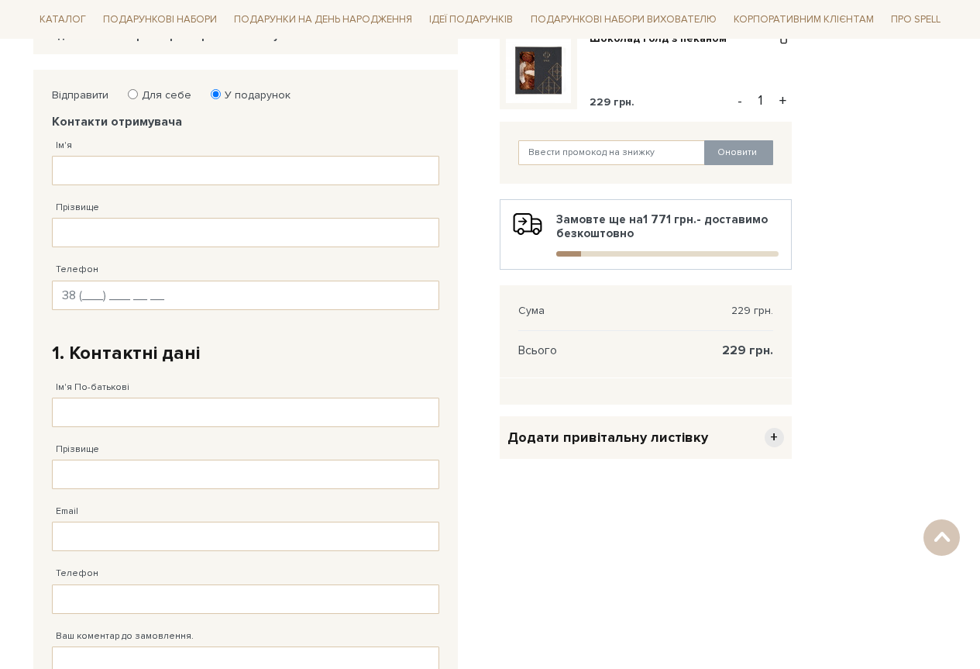
scroll to position [155, 0]
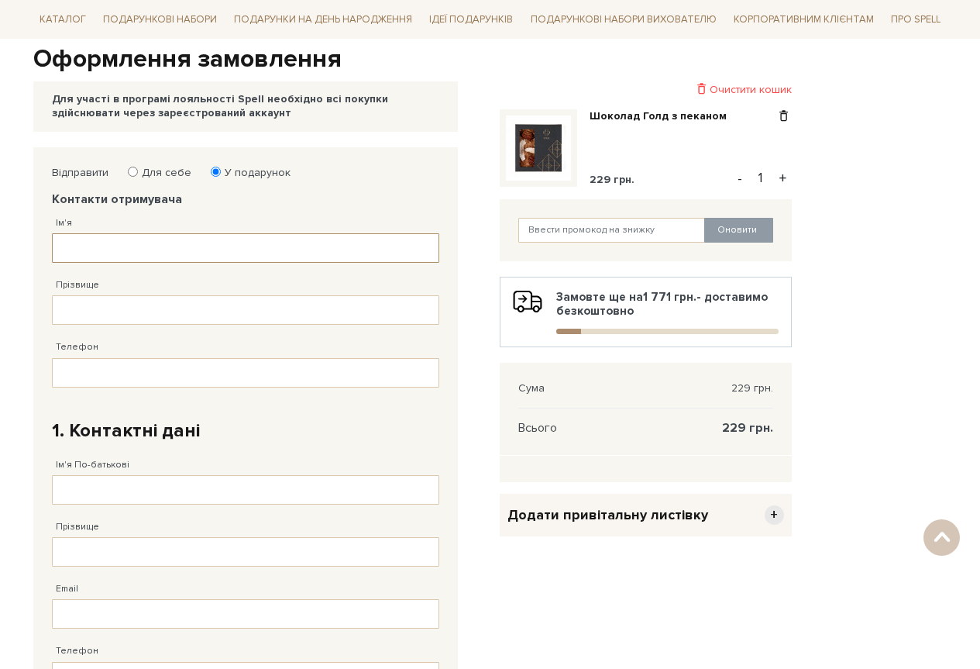
click at [73, 246] on input "Ім'я" at bounding box center [245, 247] width 387 height 29
type input "[PERSON_NAME]"
type input "[PHONE_NUMBER]"
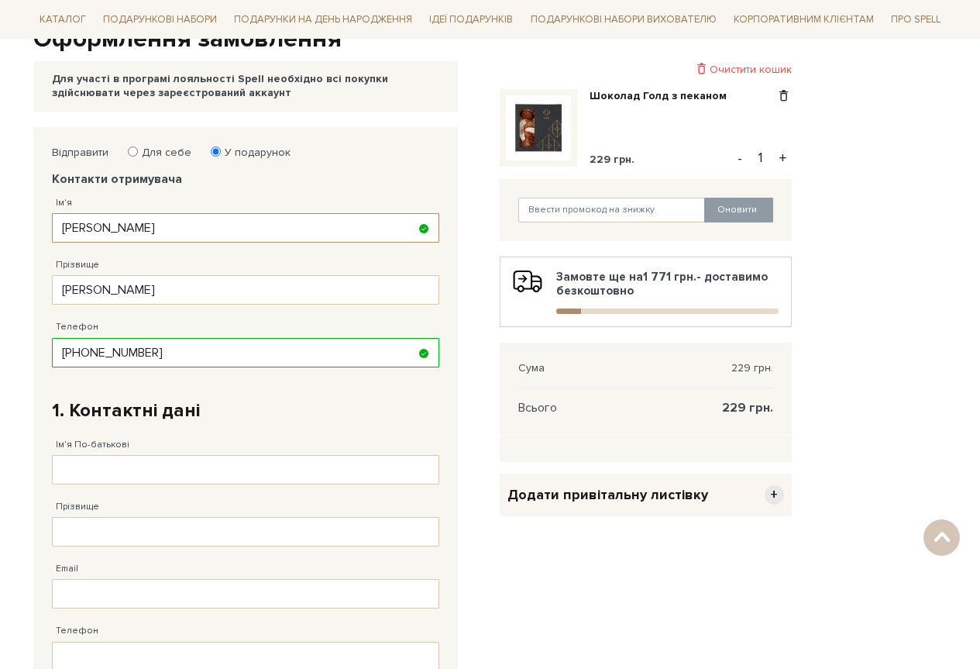
scroll to position [310, 0]
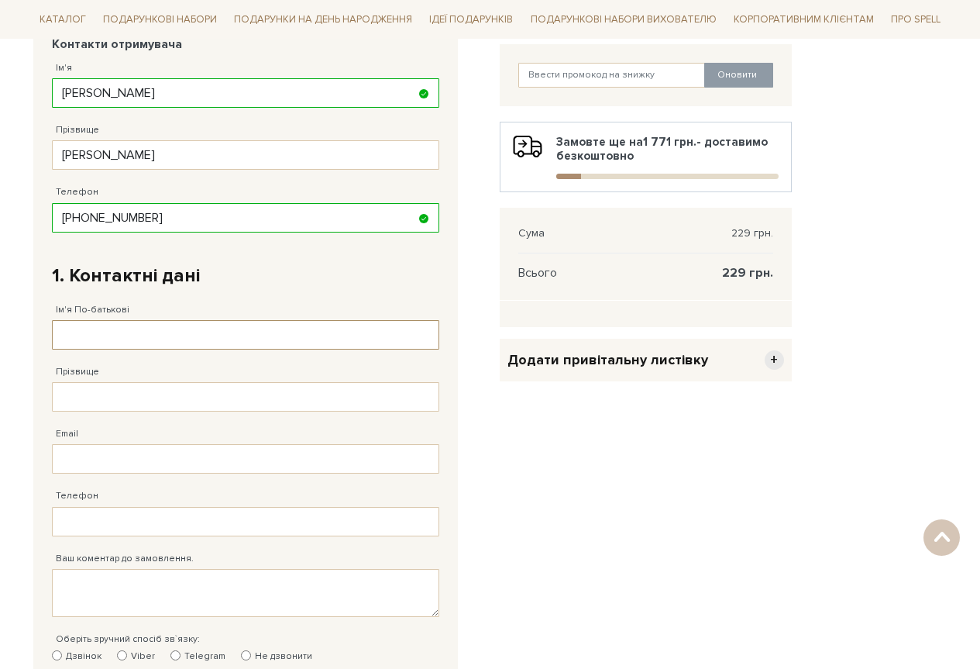
click at [121, 331] on input "Ім'я По-батькові" at bounding box center [245, 334] width 387 height 29
click at [88, 337] on input "Ім'я По-батькові" at bounding box center [245, 334] width 387 height 29
type input "В"
click at [86, 397] on input "Прізвище" at bounding box center [245, 396] width 387 height 29
click at [119, 331] on input "Лраиса" at bounding box center [245, 334] width 387 height 29
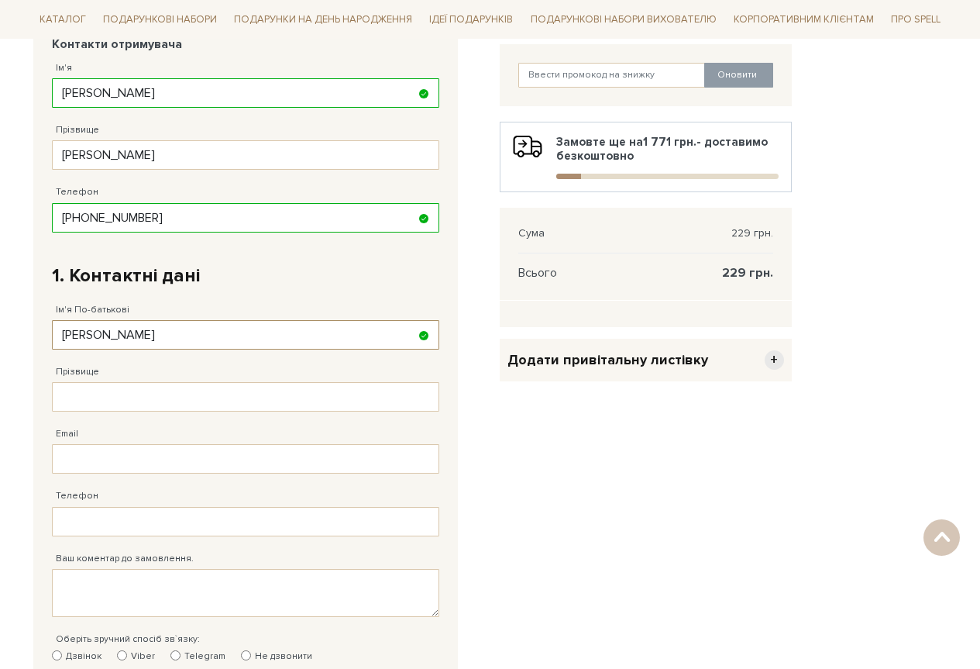
click at [102, 332] on input "[PERSON_NAME]" at bounding box center [245, 334] width 387 height 29
type input "[PERSON_NAME]"
click at [110, 395] on input "Прізвище" at bounding box center [245, 396] width 387 height 29
type input "[PERSON_NAME]"
type input "[EMAIL_ADDRESS][DOMAIN_NAME]"
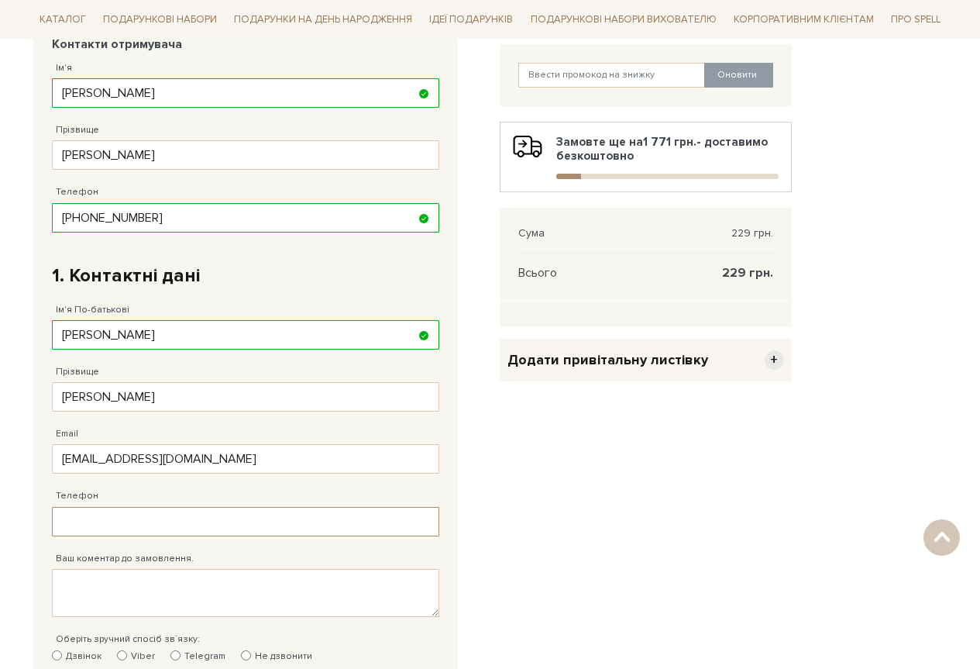
type input "[PHONE_NUMBER]"
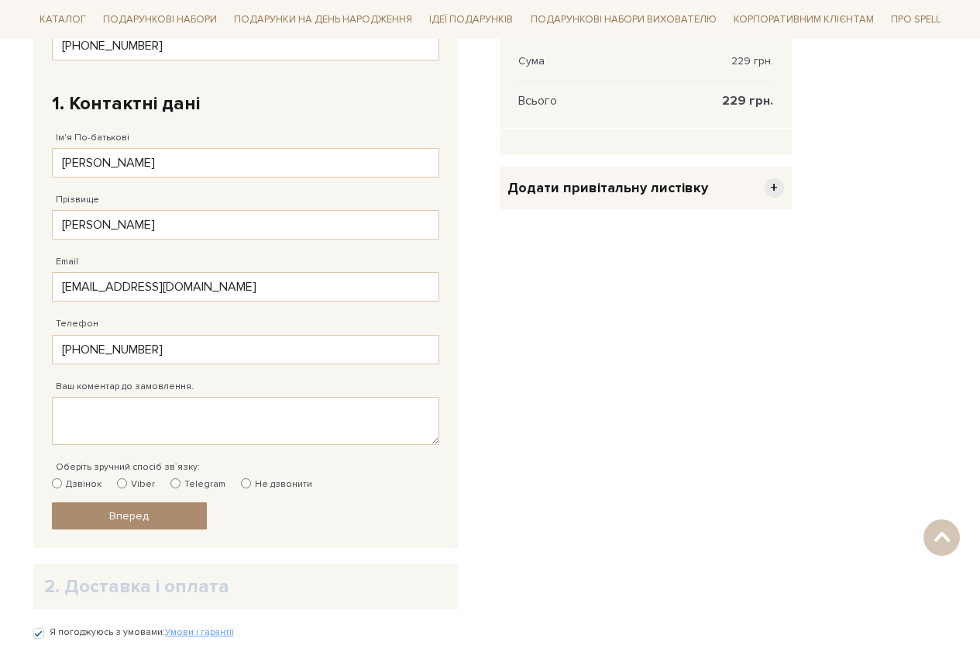
scroll to position [620, 0]
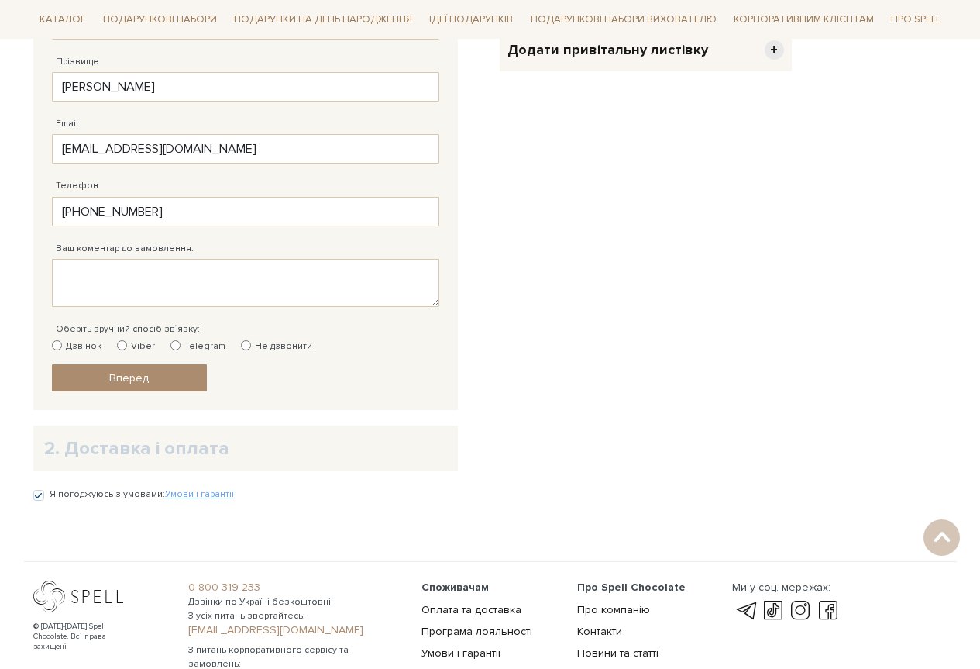
click at [120, 343] on input "Viber" at bounding box center [122, 345] width 10 height 10
radio input "true"
click at [120, 343] on input "Viber" at bounding box center [122, 345] width 10 height 10
click at [390, 351] on div "Дзвінок Viber Telegram Не дзвонити" at bounding box center [245, 346] width 387 height 14
click at [242, 345] on input "Не дзвонити" at bounding box center [246, 345] width 10 height 10
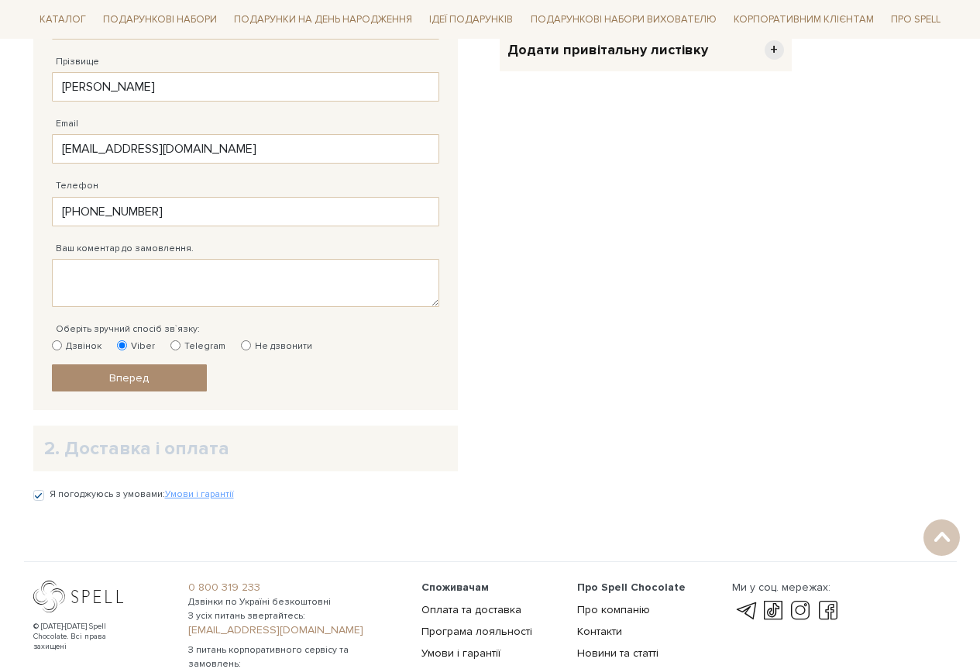
radio input "true"
click at [139, 377] on span "Вперед" at bounding box center [129, 377] width 40 height 13
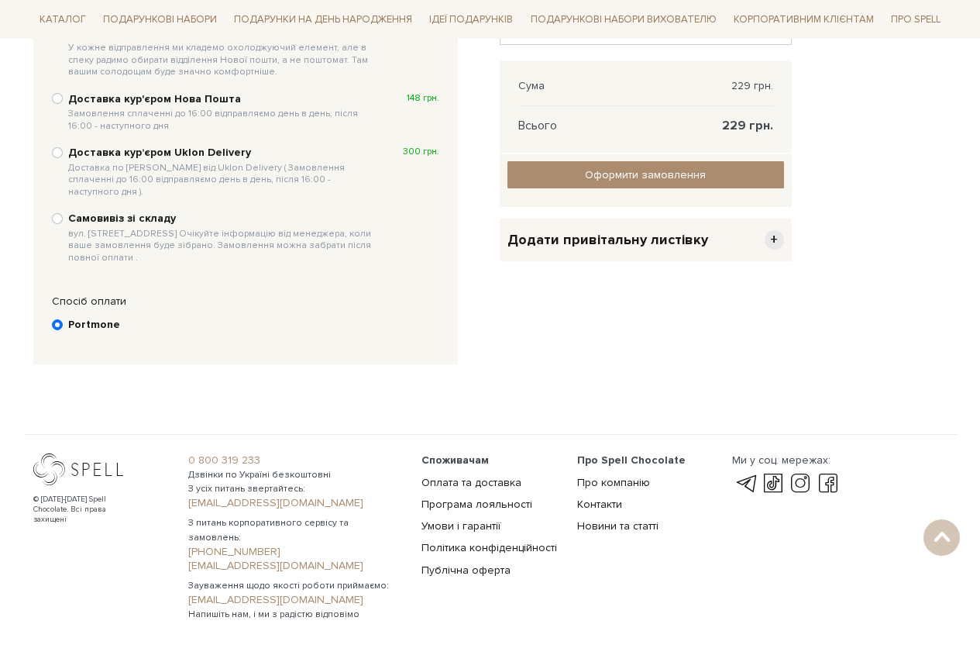
scroll to position [302, 0]
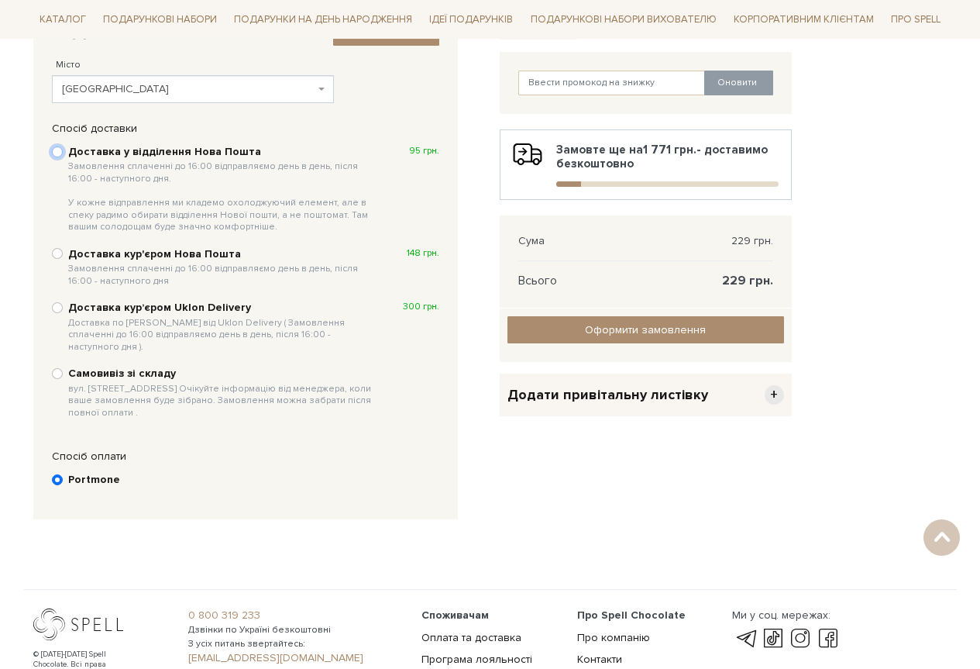
click at [61, 151] on input "Доставка у відділення Нова Пошта Замовлення сплаченні до 16:00 відправляємо ден…" at bounding box center [57, 151] width 11 height 11
radio input "true"
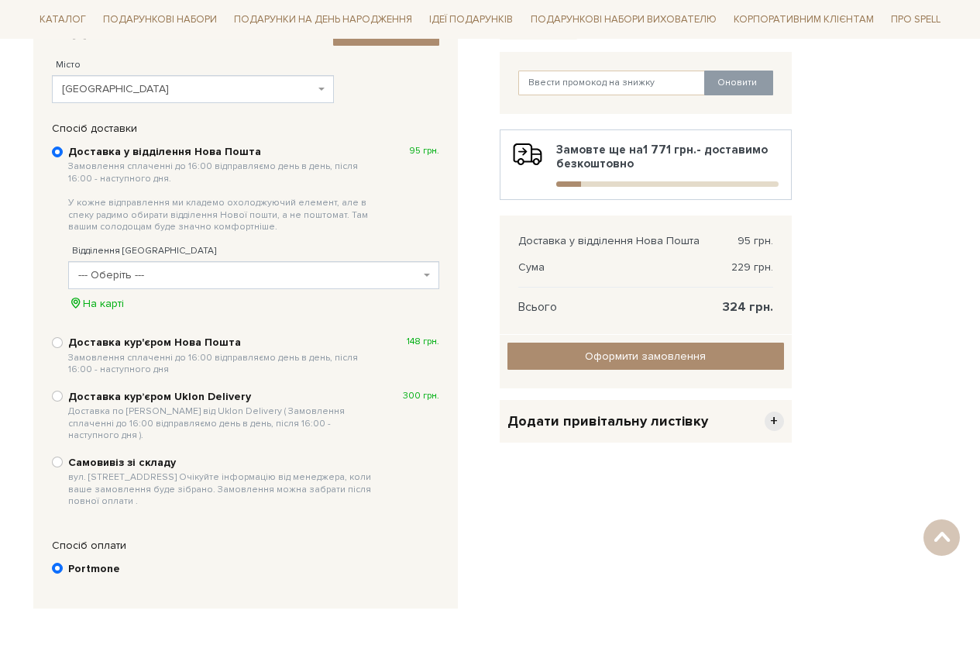
click at [424, 273] on span "--- Оберіть ---" at bounding box center [253, 275] width 371 height 28
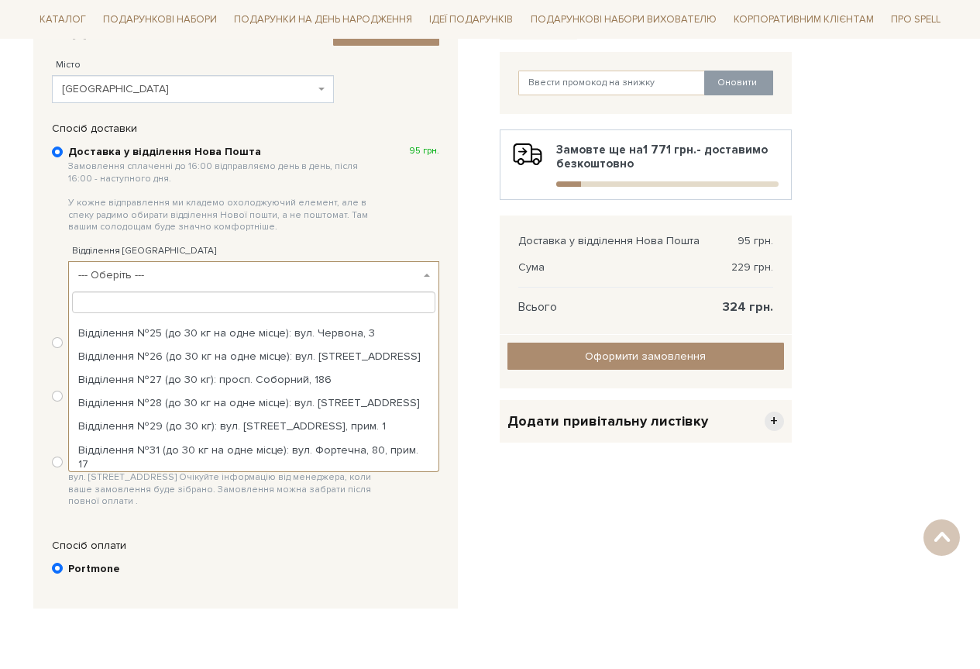
scroll to position [620, 0]
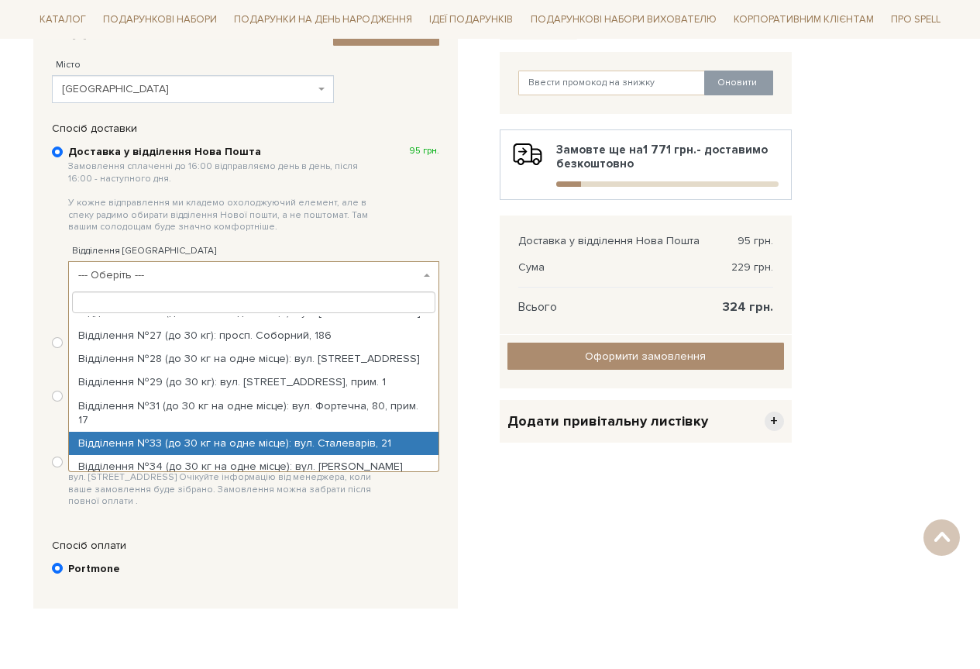
select select "Відділення №33 (до 30 кг на одне місце): вул. Сталеварів, 21"
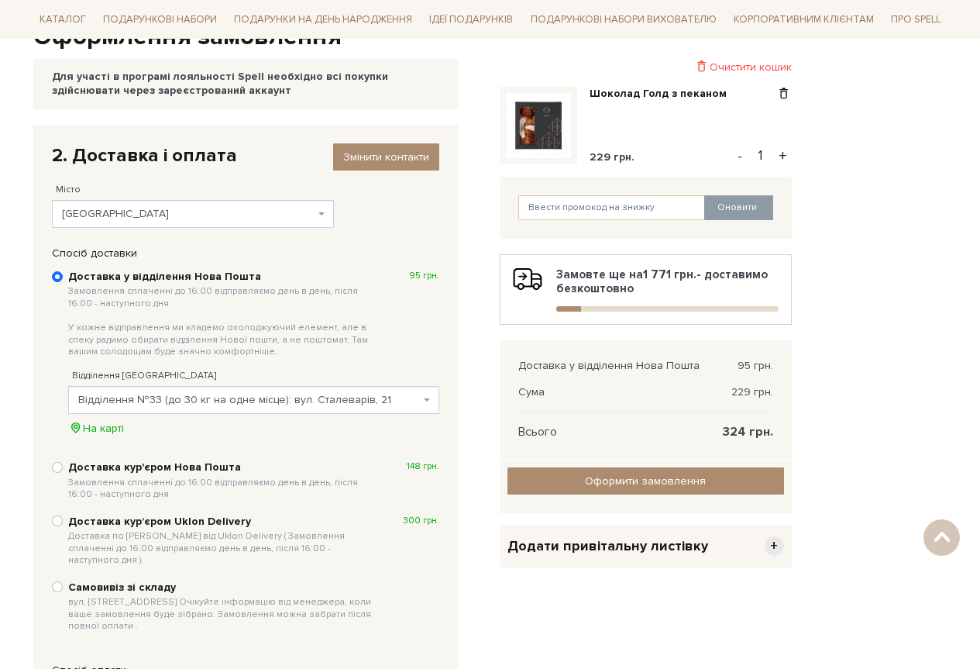
scroll to position [0, 0]
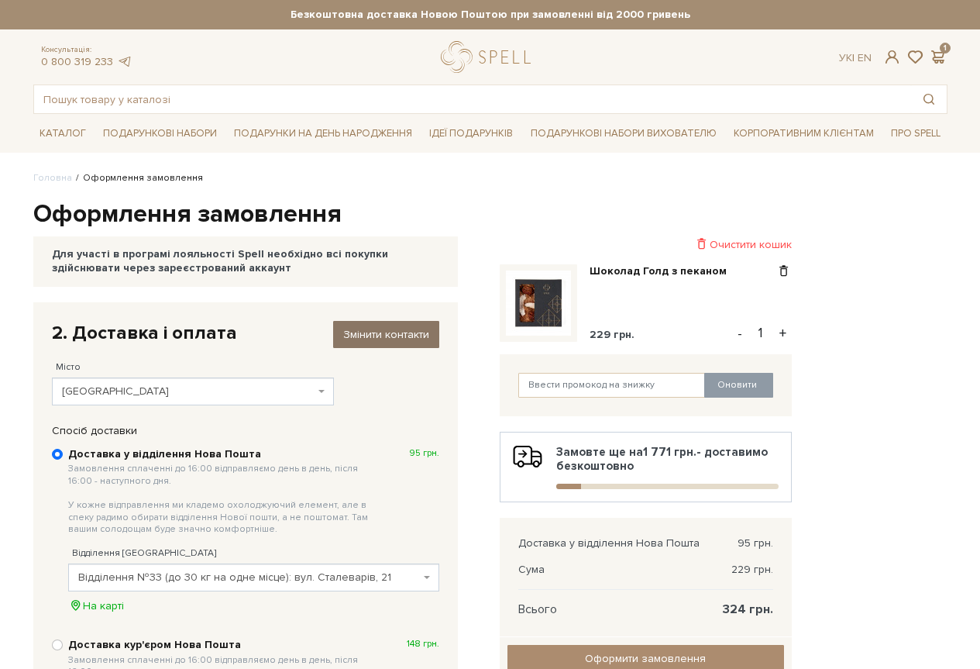
click at [410, 337] on span "Змінити контакти" at bounding box center [386, 334] width 86 height 13
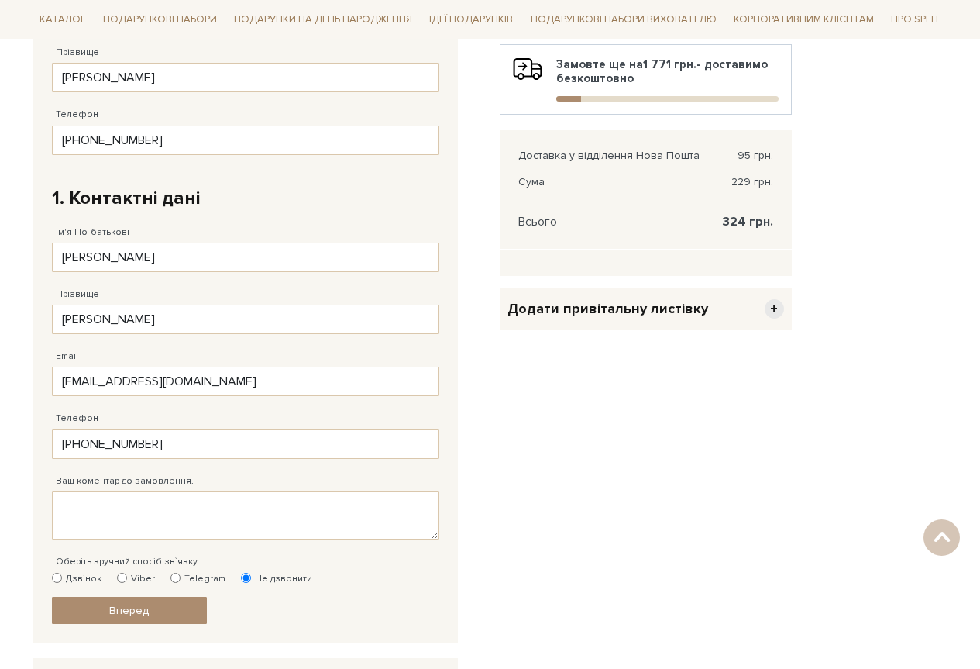
scroll to position [465, 0]
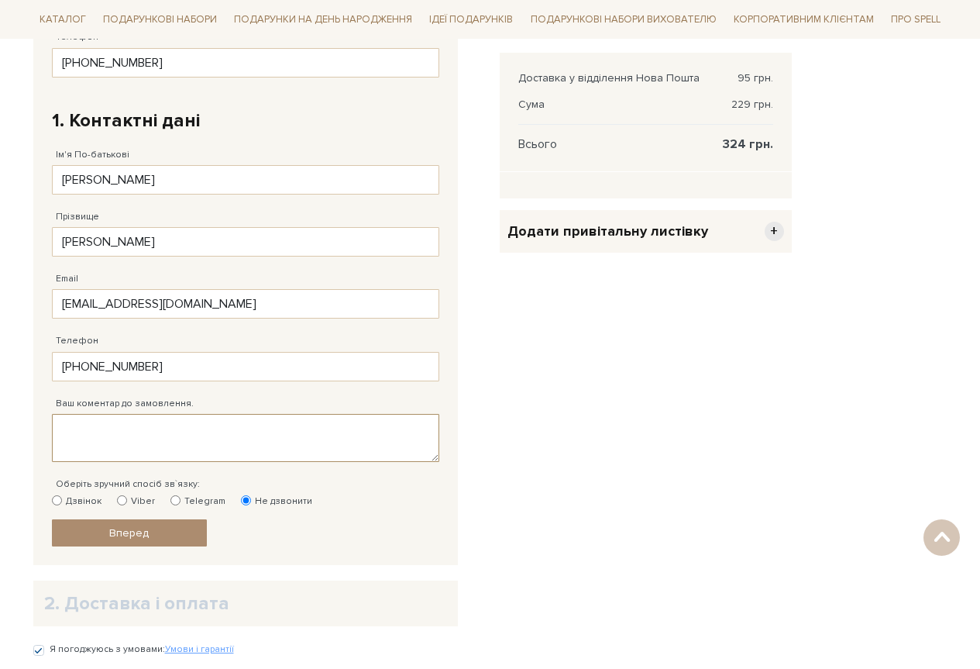
click at [198, 440] on textarea "Ваш коментар до замовлення." at bounding box center [245, 438] width 387 height 48
type textarea "[PERSON_NAME]"
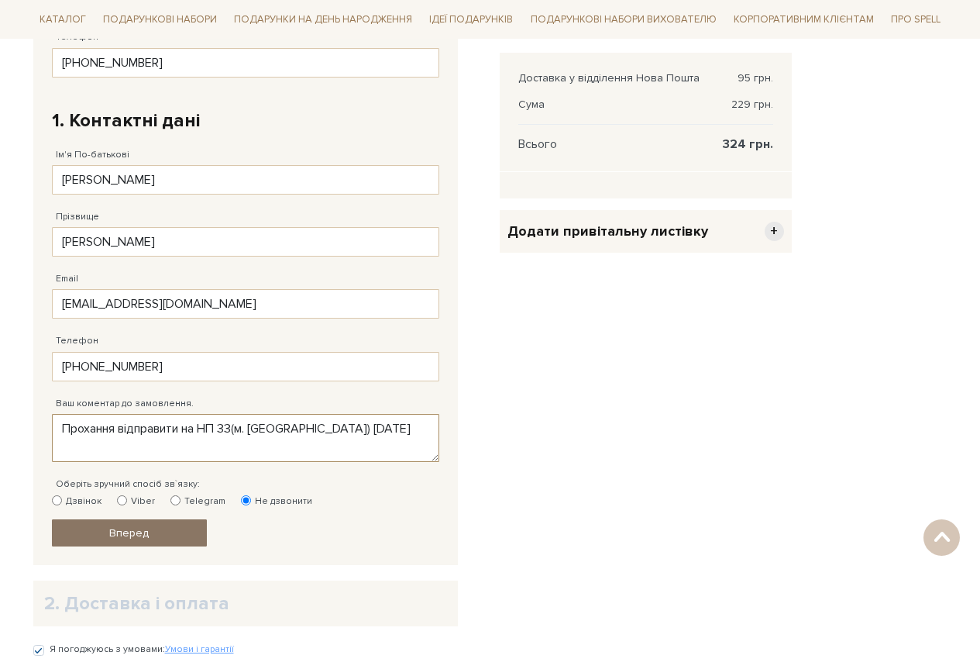
type textarea "Прохання відправити на НП 33(м. [GEOGRAPHIC_DATA]) [DATE]"
click at [181, 525] on link "Вперед" at bounding box center [129, 532] width 155 height 27
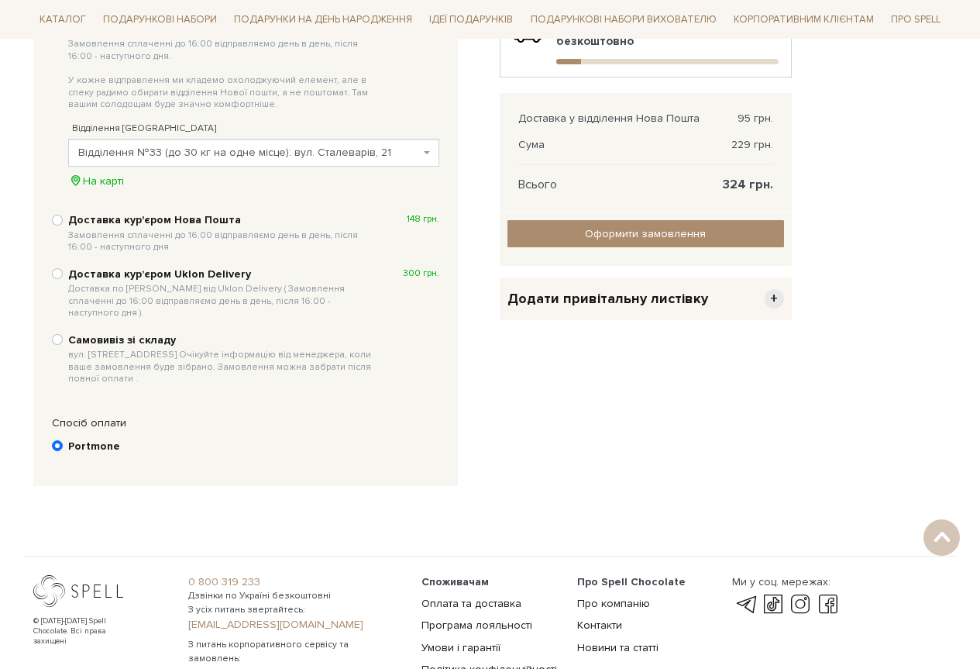
scroll to position [332, 0]
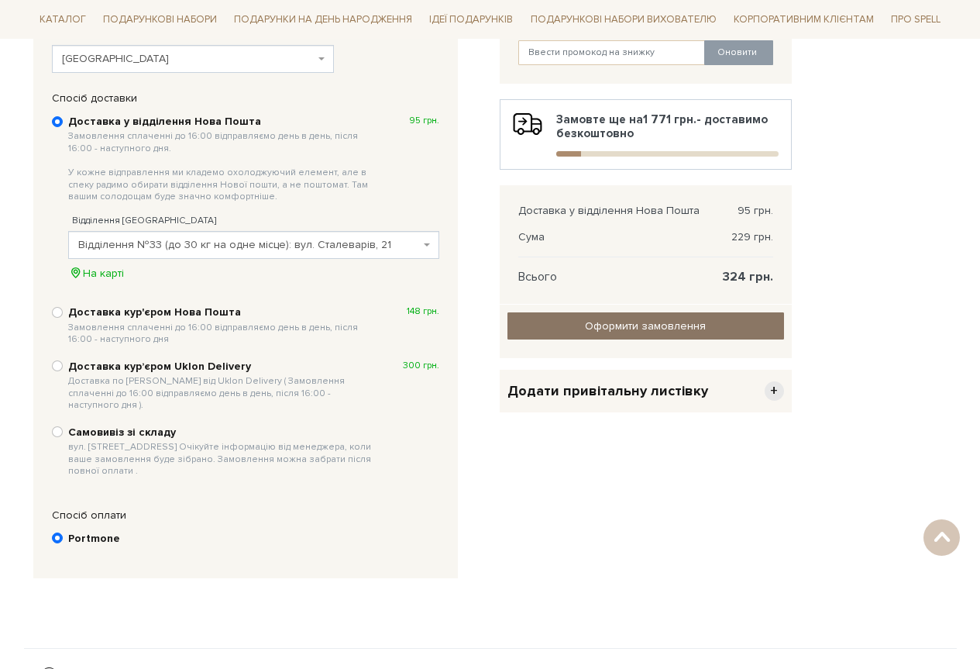
click at [623, 321] on input "Оформити замовлення" at bounding box center [645, 325] width 277 height 27
